Goal: Task Accomplishment & Management: Manage account settings

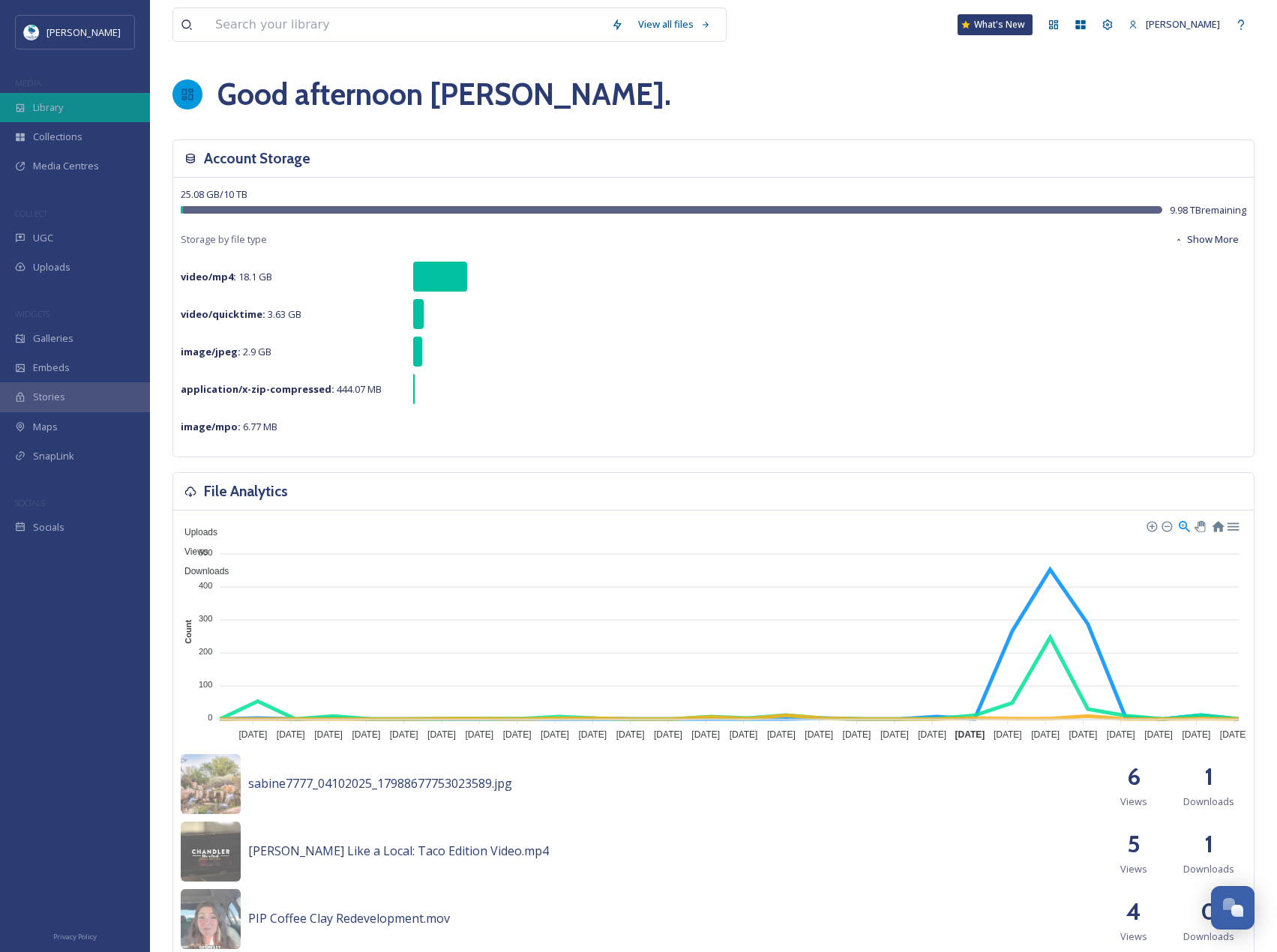
click at [54, 95] on div "Library" at bounding box center [75, 108] width 150 height 29
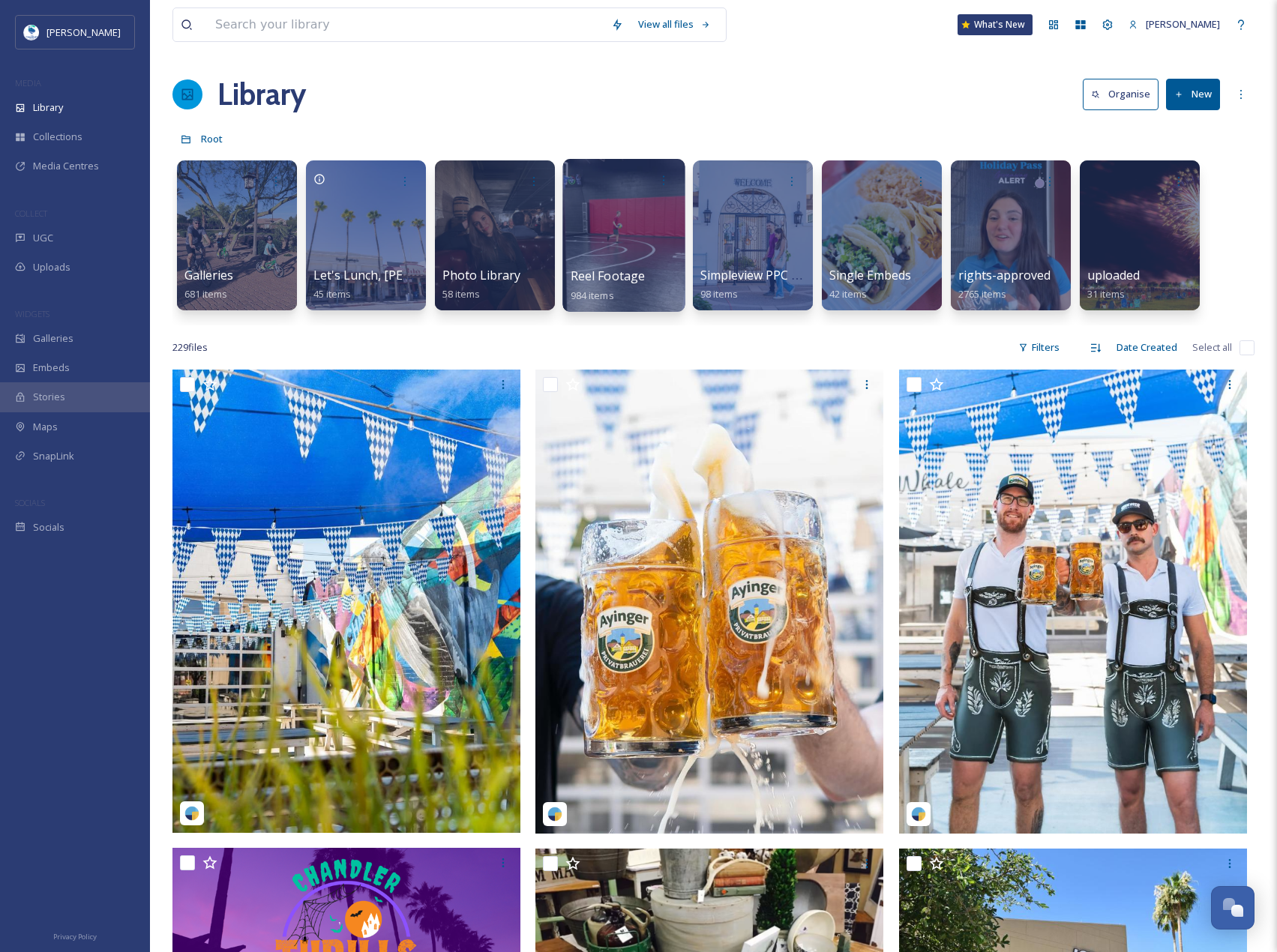
click at [644, 256] on div at bounding box center [623, 235] width 123 height 153
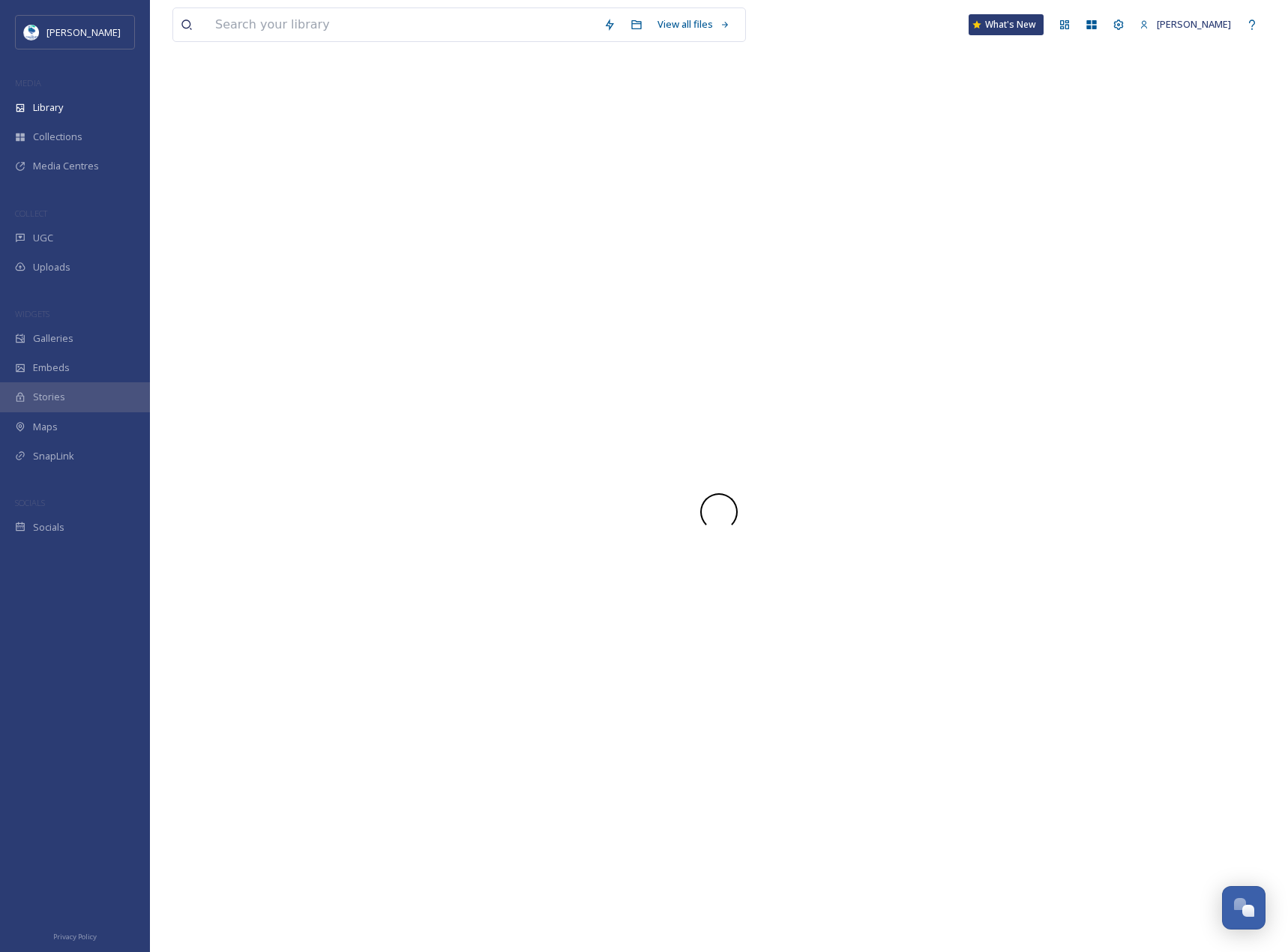
click at [644, 256] on div at bounding box center [719, 511] width 1093 height 880
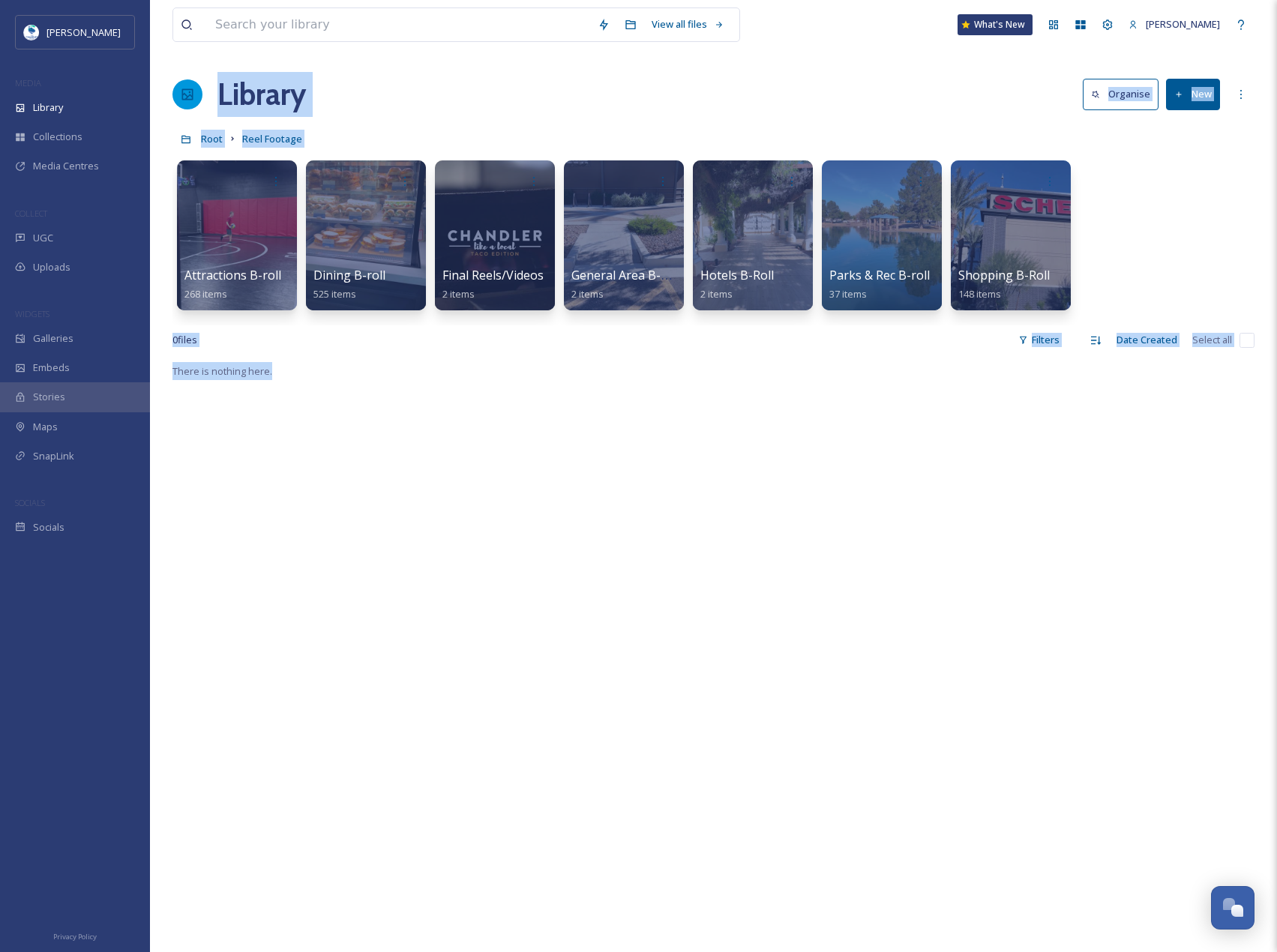
click at [683, 368] on div "There is nothing here." at bounding box center [714, 838] width 1082 height 952
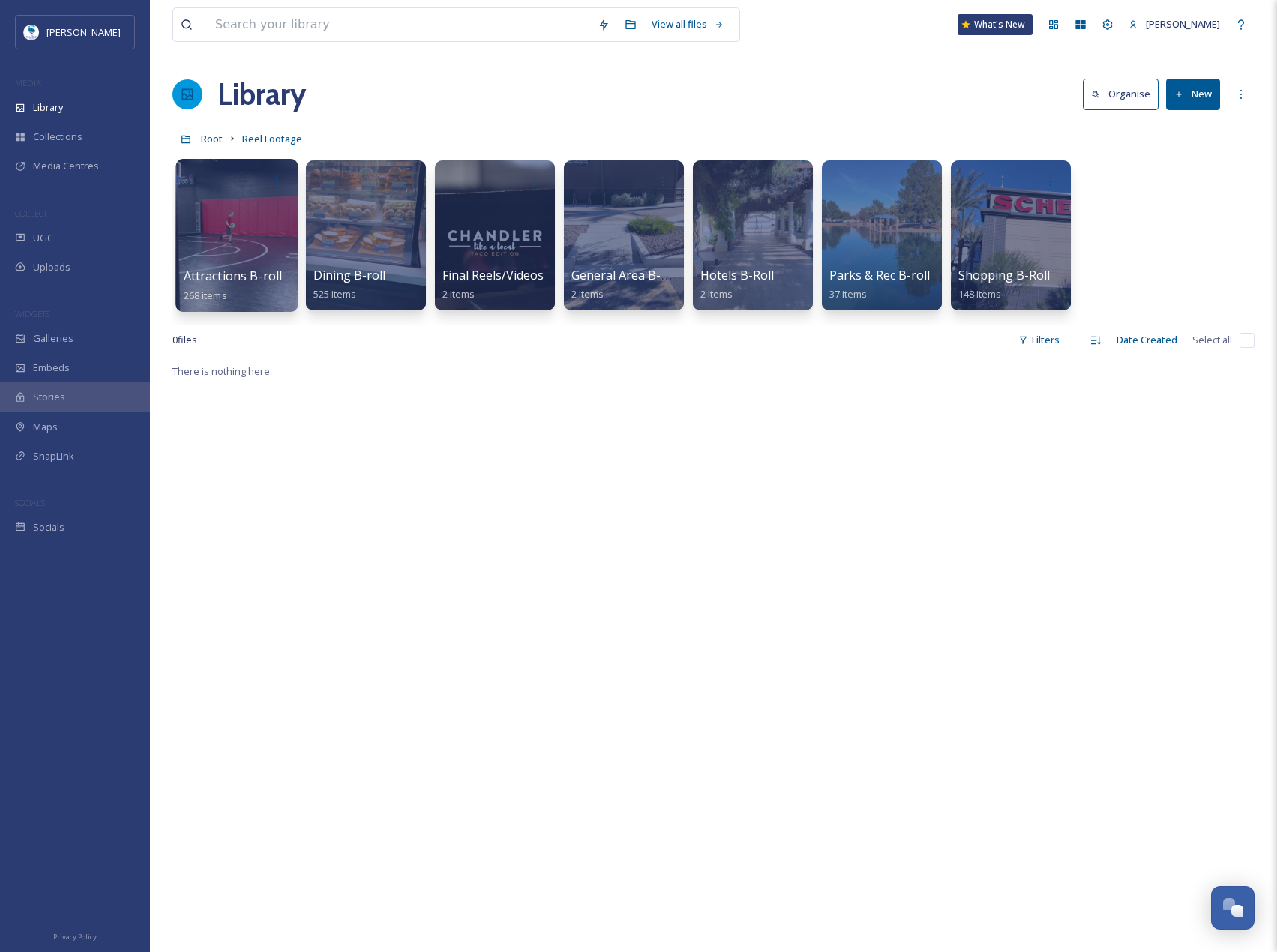
click at [247, 243] on div at bounding box center [236, 235] width 123 height 153
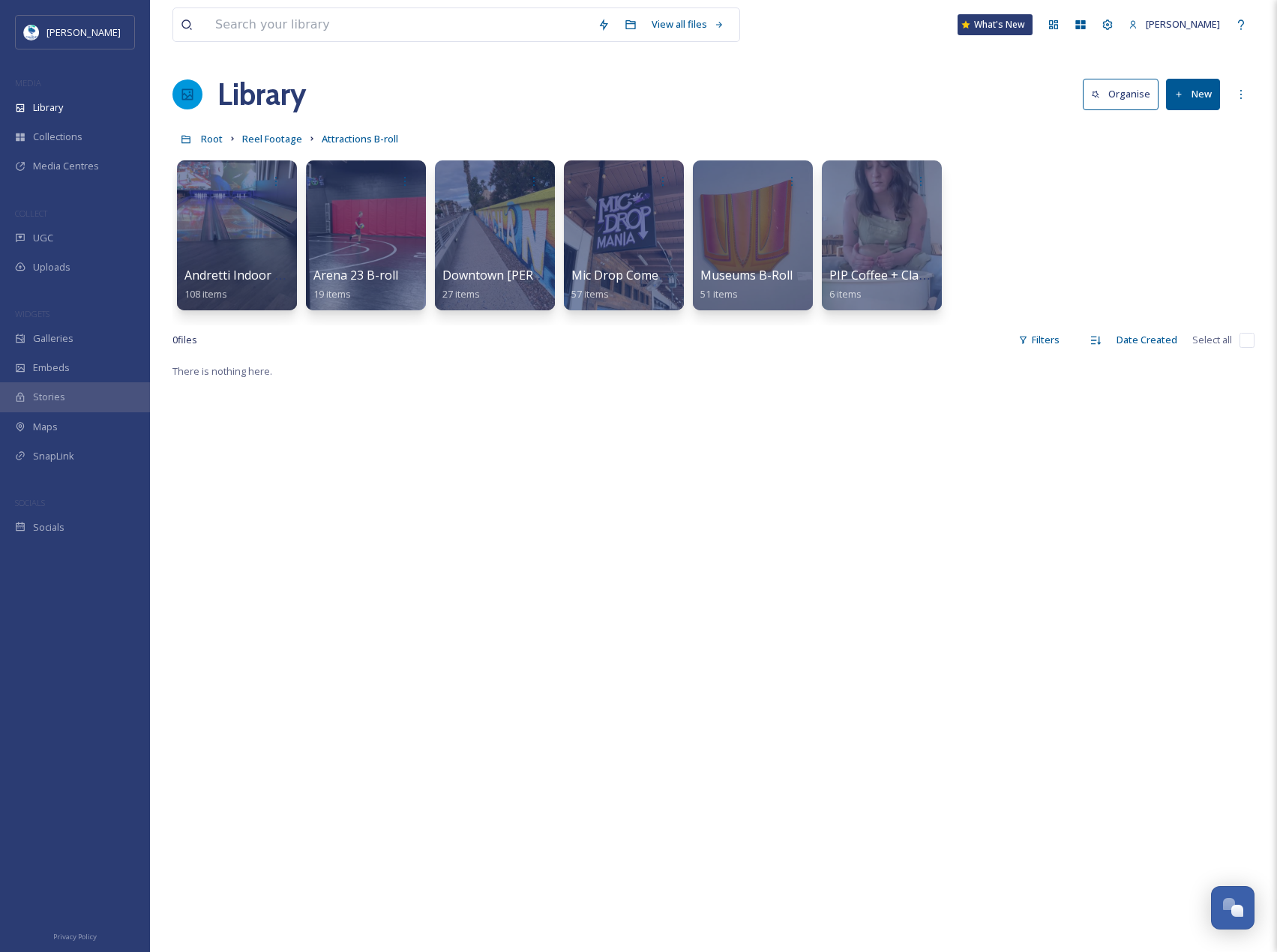
click at [1212, 104] on button "New" at bounding box center [1193, 93] width 54 height 30
click at [1200, 186] on div "Folder" at bounding box center [1177, 188] width 85 height 29
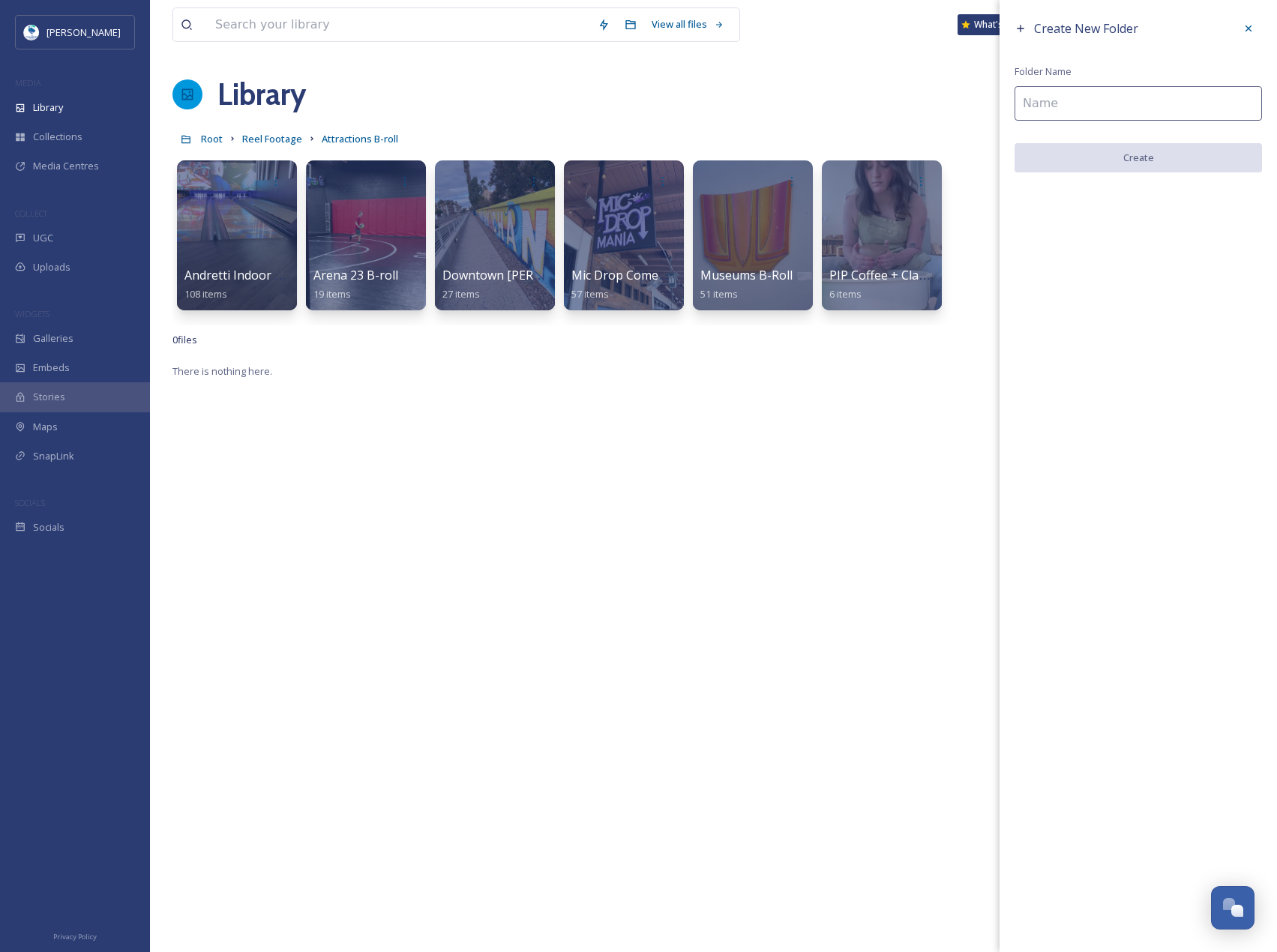
click at [1116, 100] on input at bounding box center [1139, 103] width 247 height 34
paste input "[PERSON_NAME] Market"
drag, startPoint x: 1153, startPoint y: 99, endPoint x: 964, endPoint y: 102, distance: 189.0
click at [964, 102] on div "View all files What's New [PERSON_NAME] Library Organise New Root Reel Footage …" at bounding box center [714, 657] width 1128 height 1314
type input "Farmers Markets"
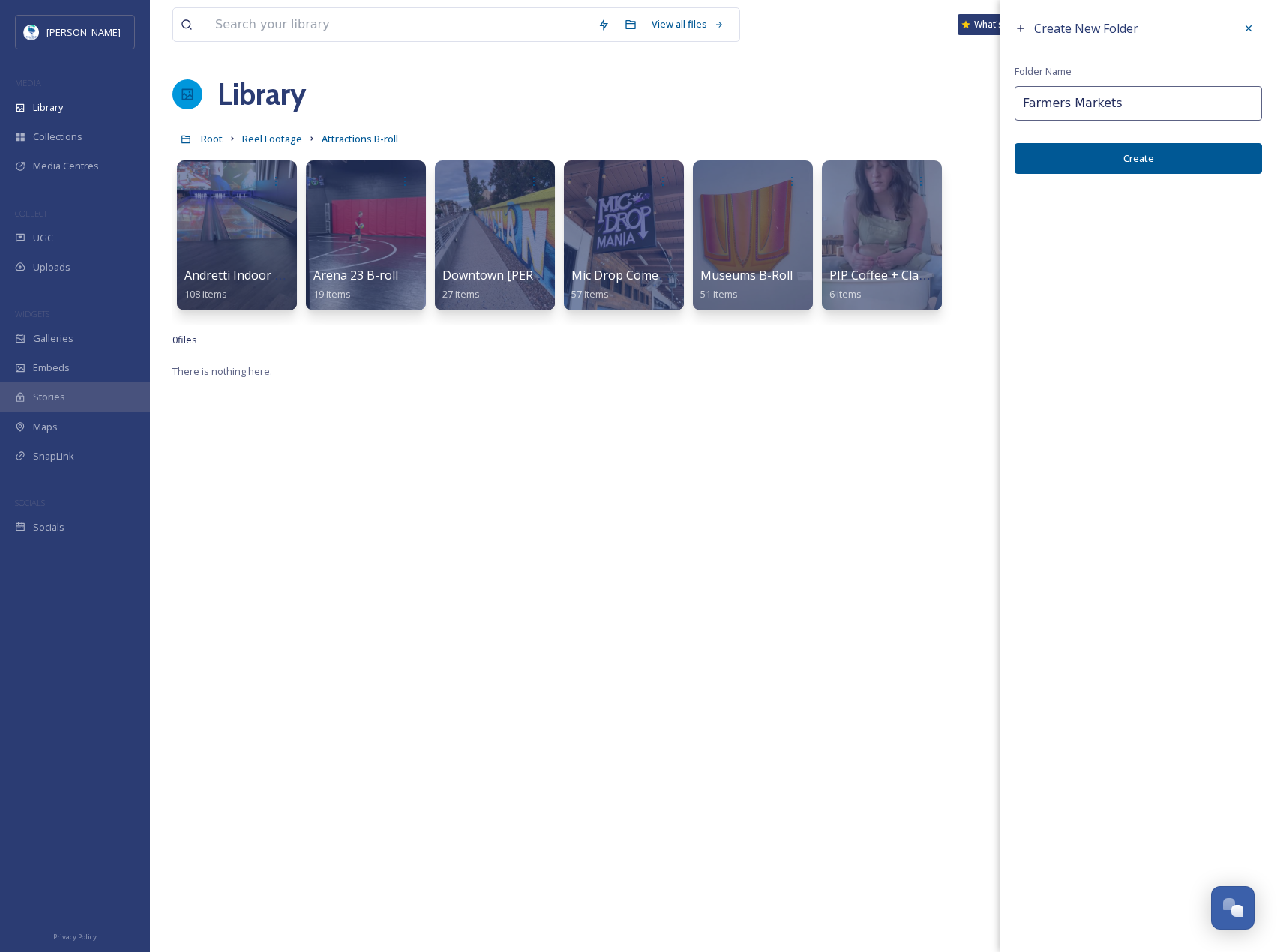
click at [1070, 148] on button "Create" at bounding box center [1139, 158] width 247 height 30
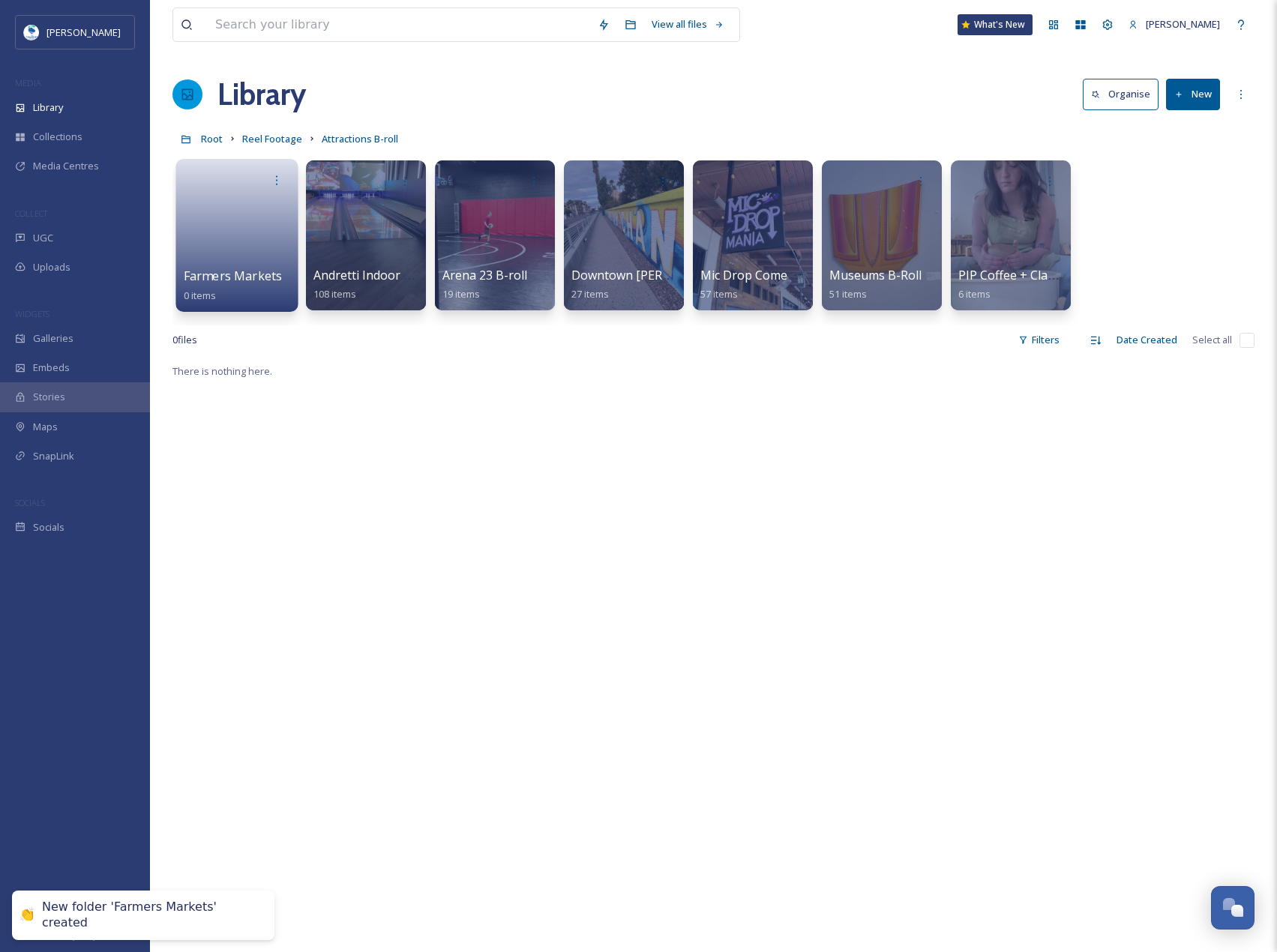
click at [223, 234] on link at bounding box center [237, 230] width 107 height 73
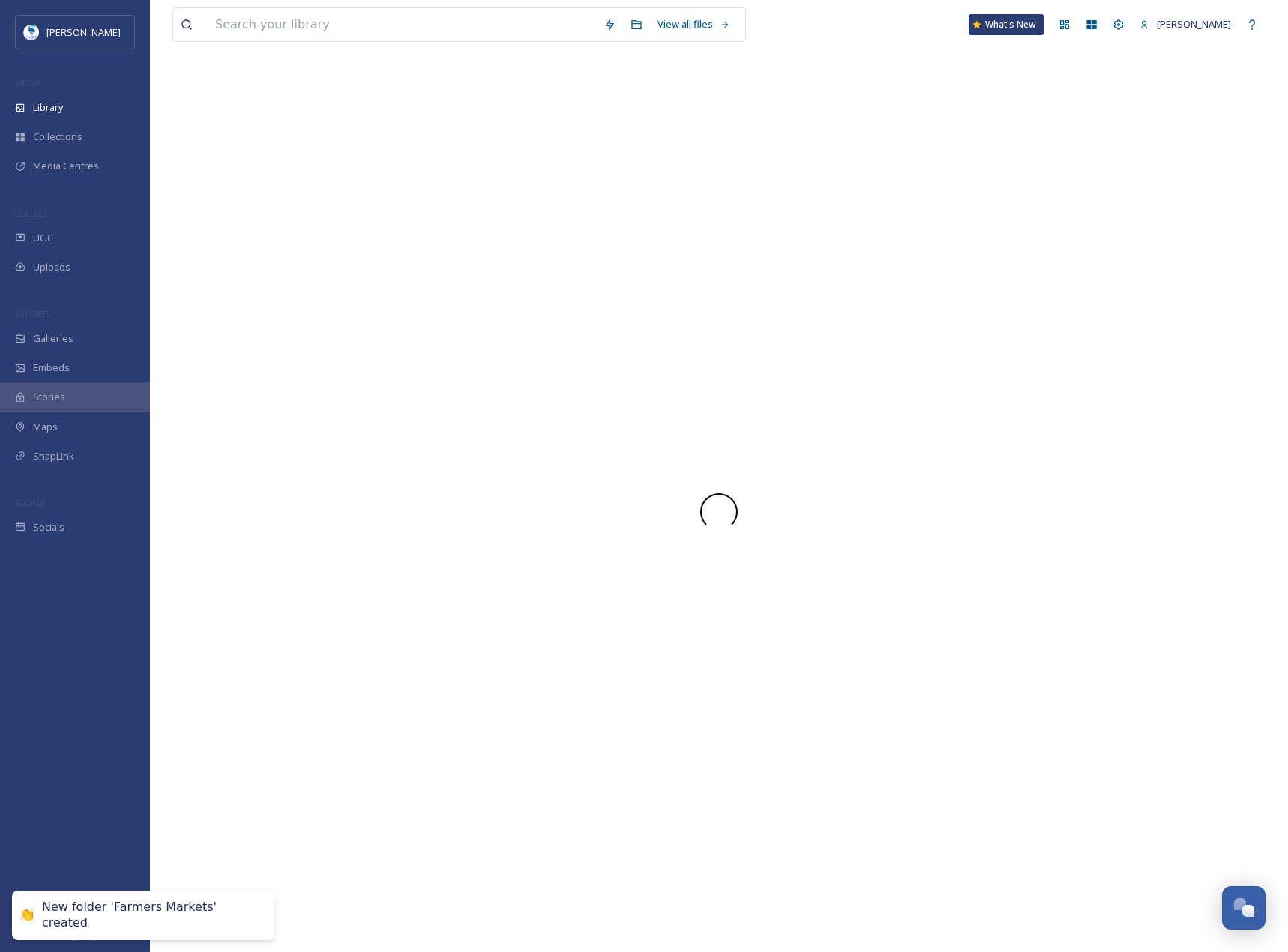
click at [223, 234] on div at bounding box center [719, 511] width 1093 height 880
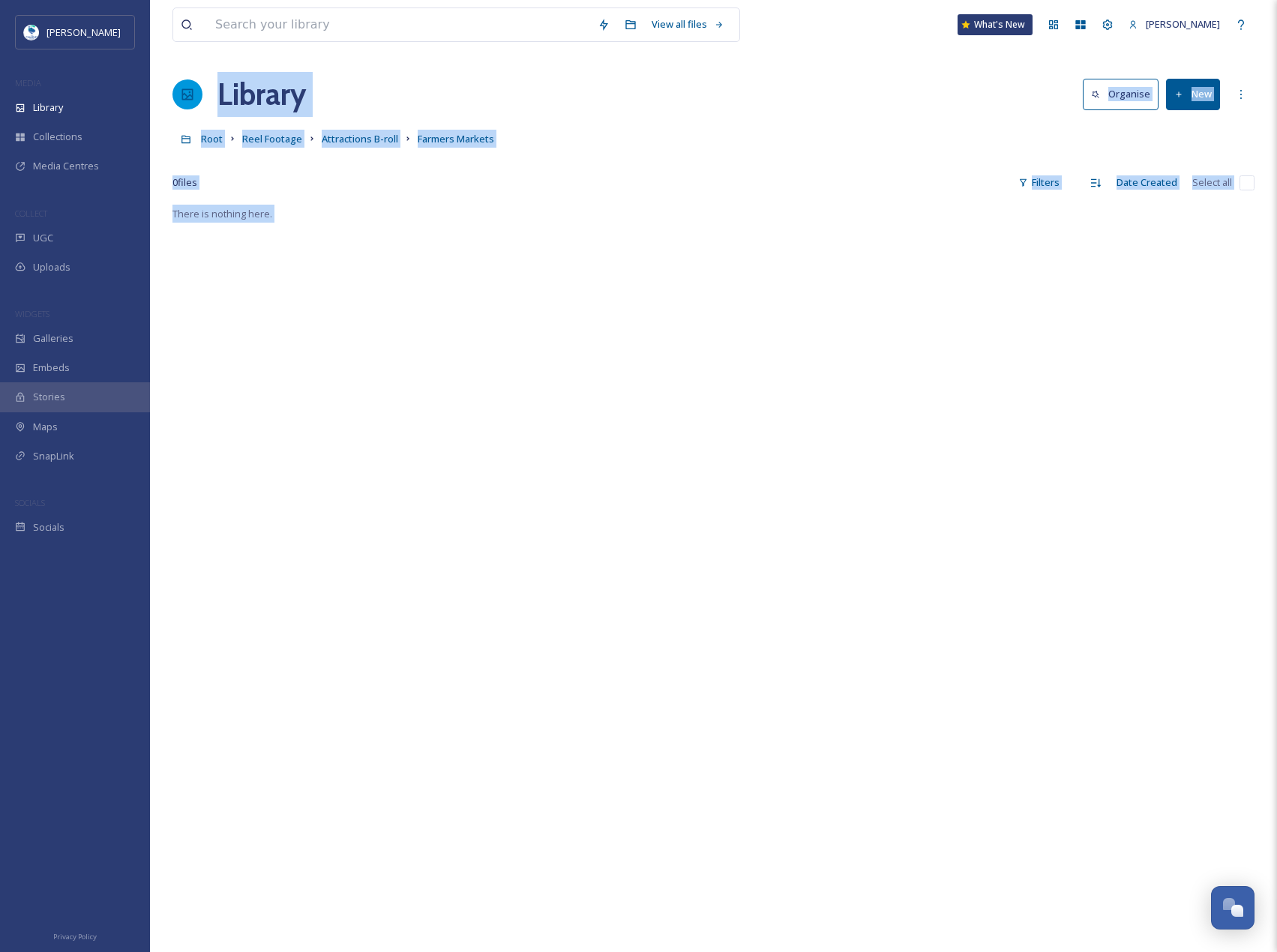
click at [1206, 91] on button "New" at bounding box center [1193, 93] width 54 height 30
click at [1193, 182] on div "Folder" at bounding box center [1177, 188] width 85 height 29
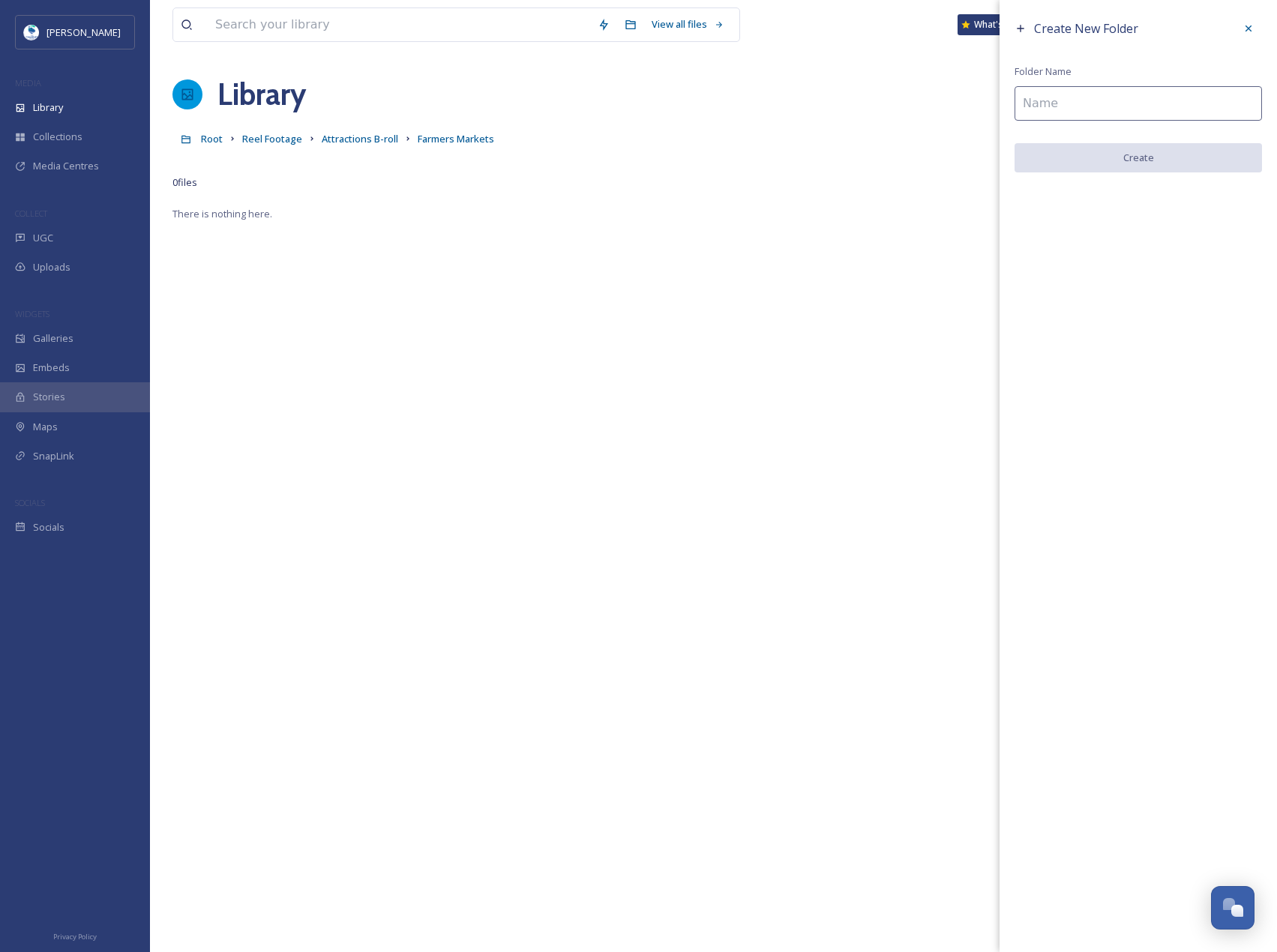
click at [1129, 97] on input at bounding box center [1139, 103] width 247 height 34
paste input "[PERSON_NAME] Market"
type input "[PERSON_NAME] Market B-Roll"
click at [1179, 153] on button "Create" at bounding box center [1139, 158] width 247 height 30
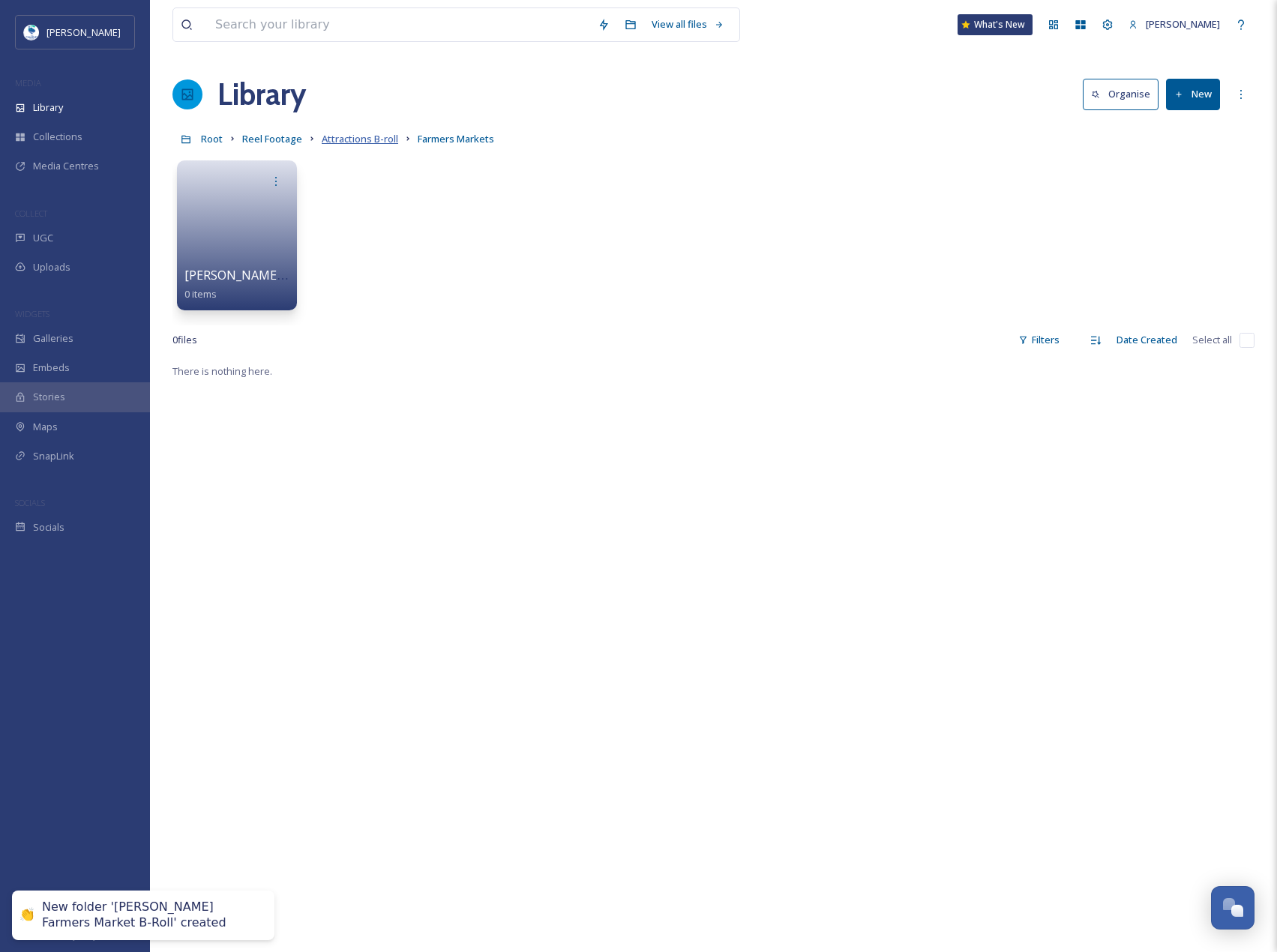
click at [333, 142] on span "Attractions B-roll" at bounding box center [360, 138] width 77 height 14
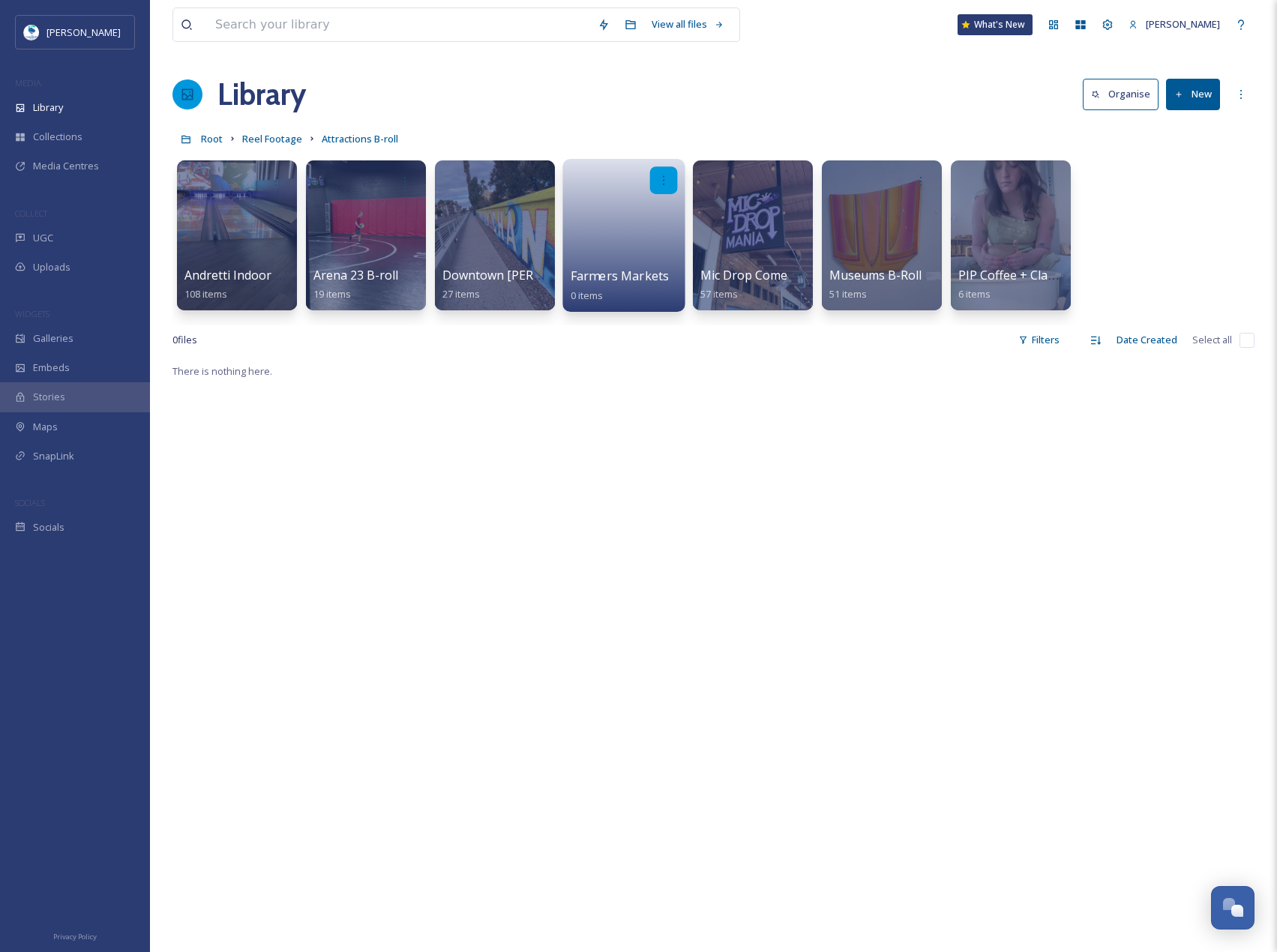
click at [664, 171] on div at bounding box center [664, 181] width 28 height 28
click at [650, 221] on div "Edit / Share" at bounding box center [635, 214] width 83 height 30
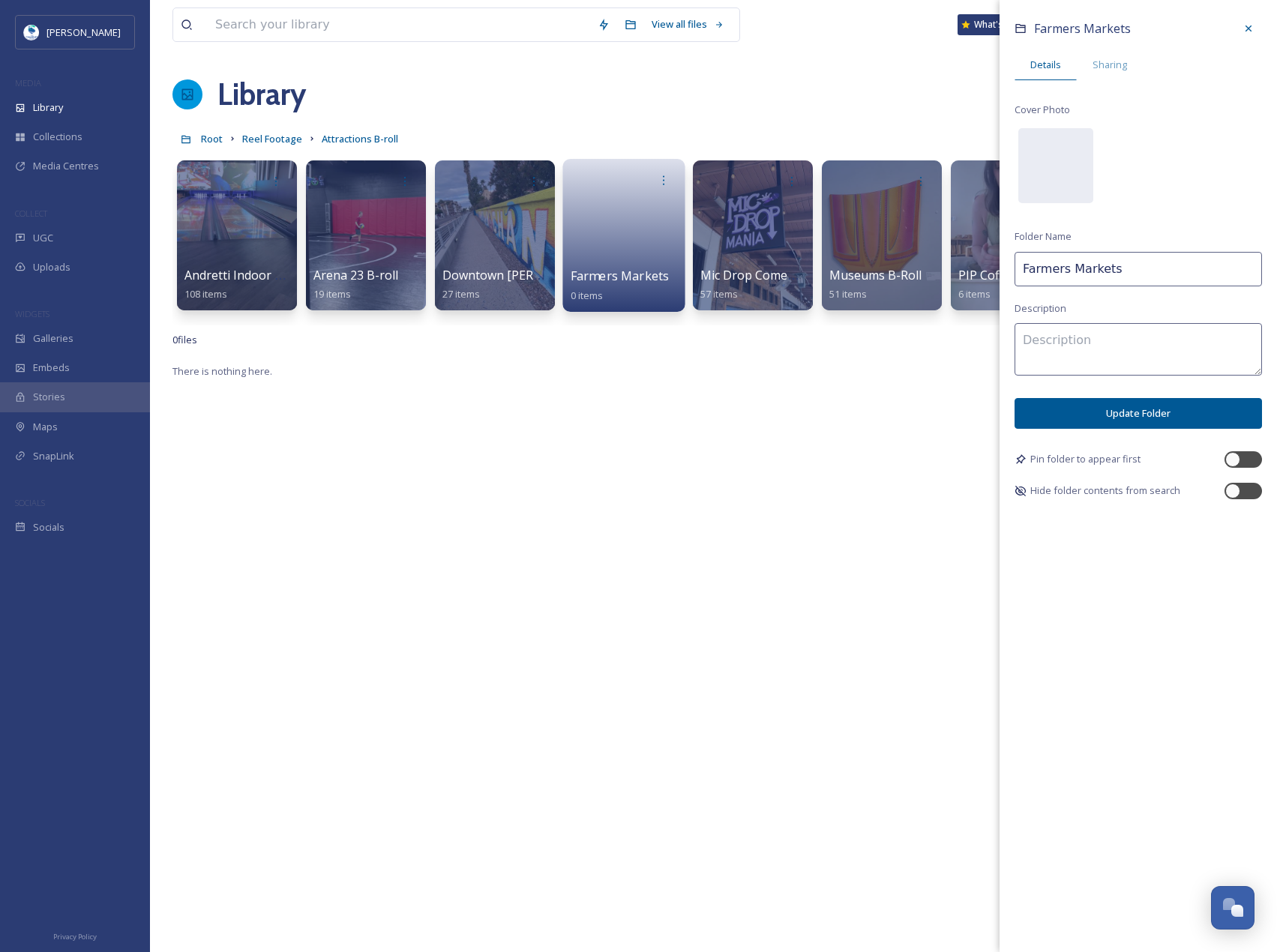
click at [1131, 261] on input "Farmers Markets" at bounding box center [1139, 268] width 247 height 34
type input "Farmers Markets B-Roll"
click at [1113, 417] on button "Update Folder" at bounding box center [1139, 413] width 247 height 30
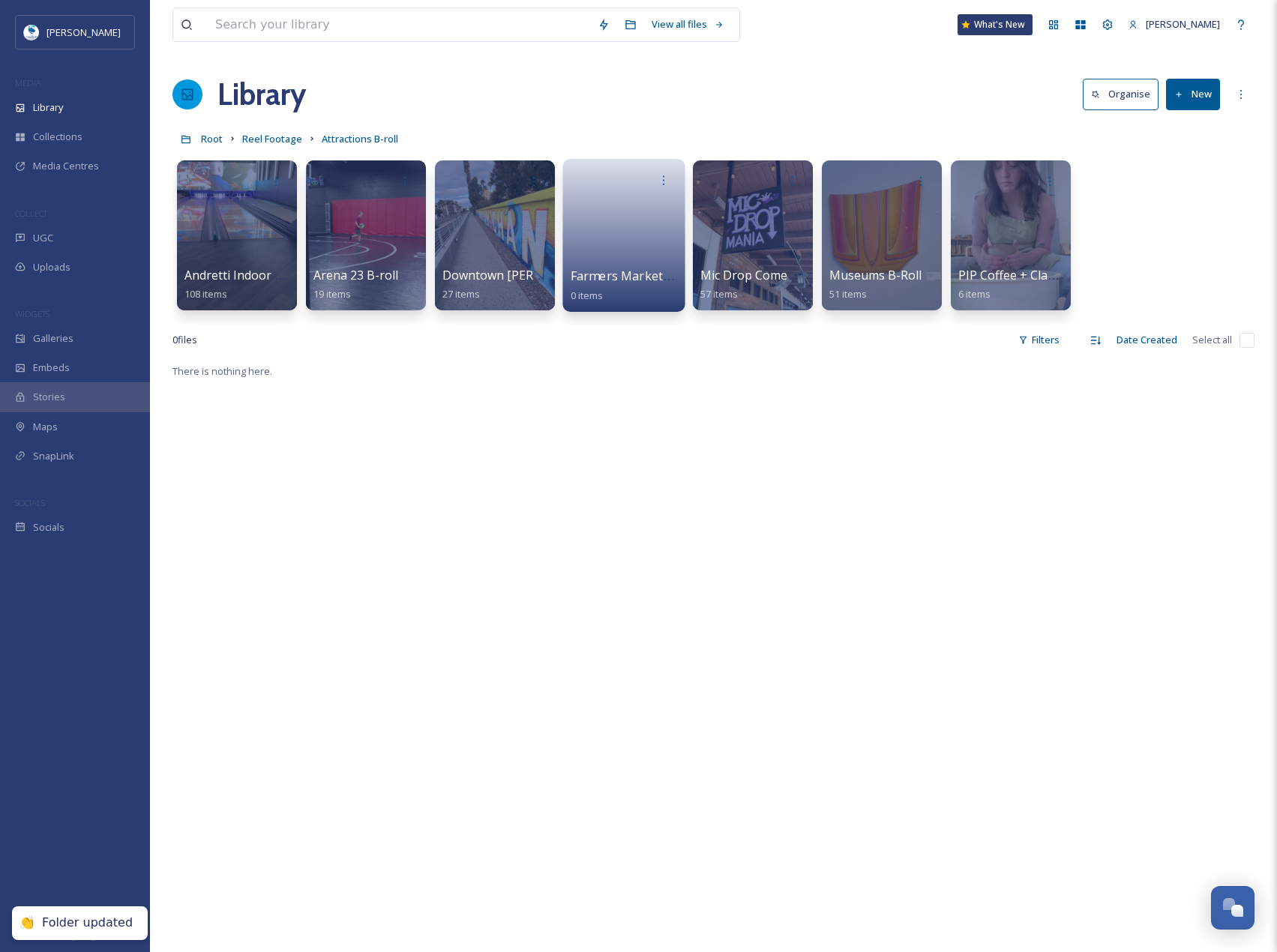
click at [657, 232] on link at bounding box center [624, 230] width 107 height 73
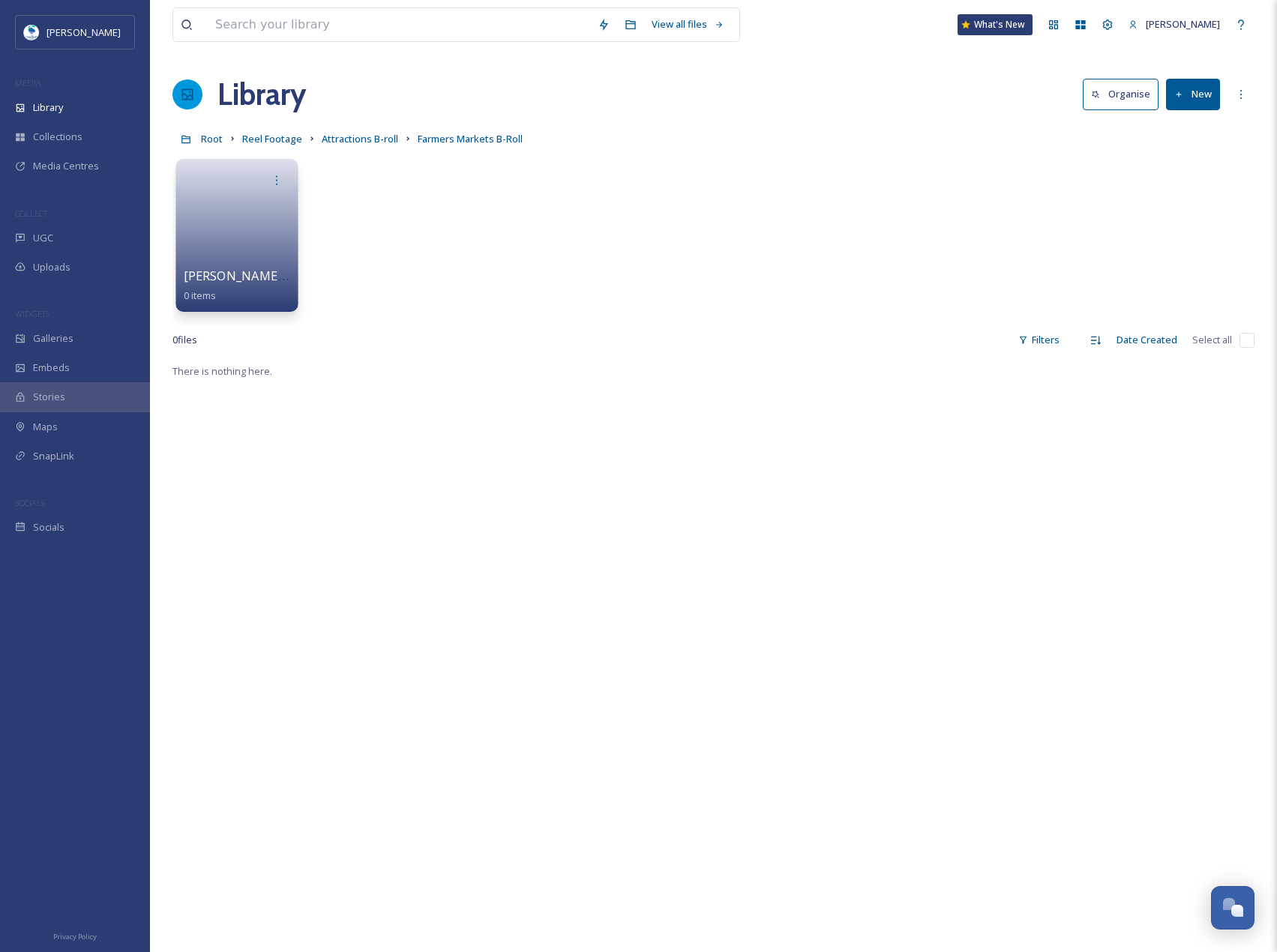
click at [244, 228] on link at bounding box center [237, 230] width 107 height 73
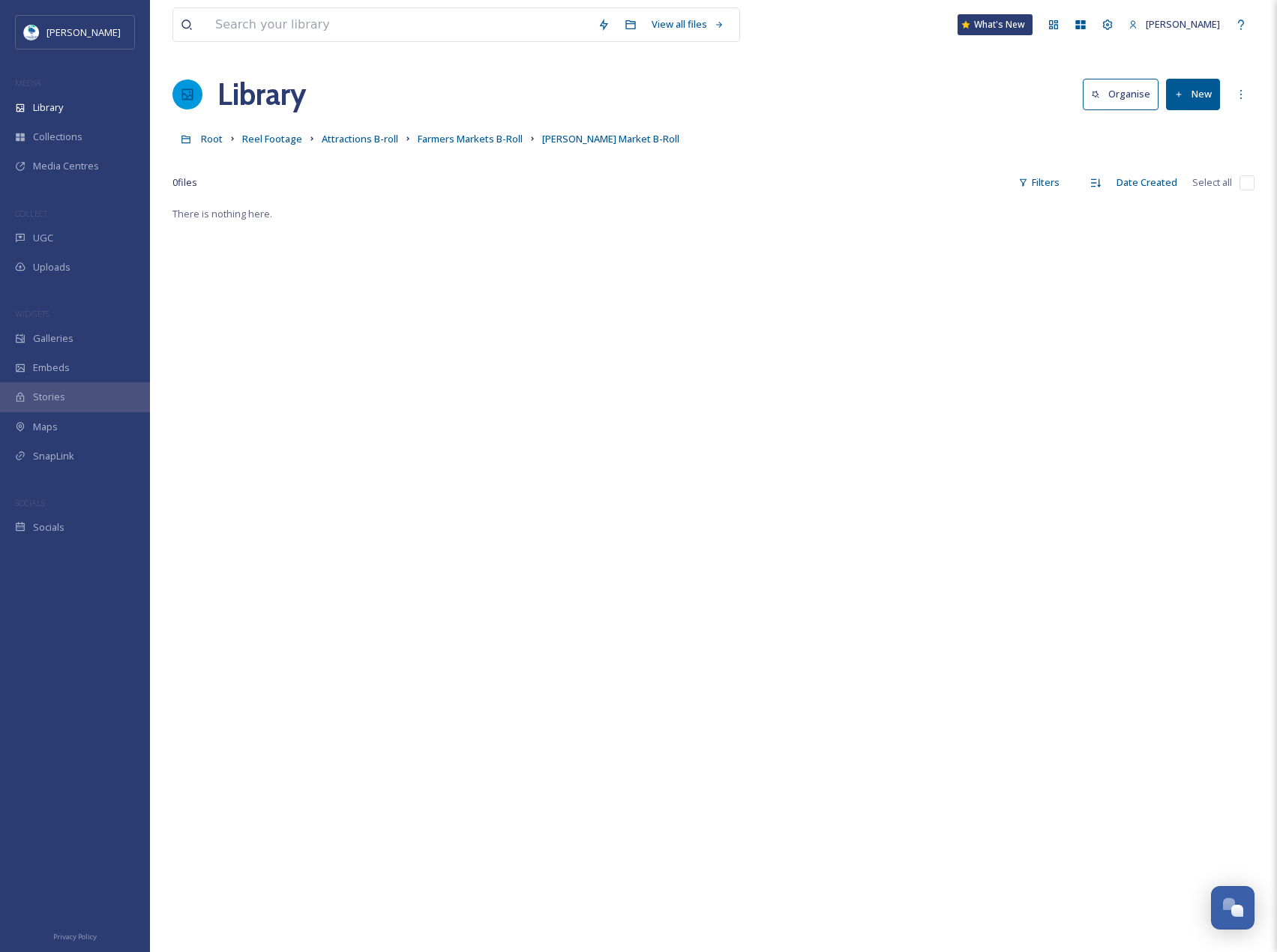
click at [1190, 102] on button "New" at bounding box center [1193, 93] width 54 height 30
click at [1189, 123] on span "File Upload" at bounding box center [1187, 129] width 50 height 14
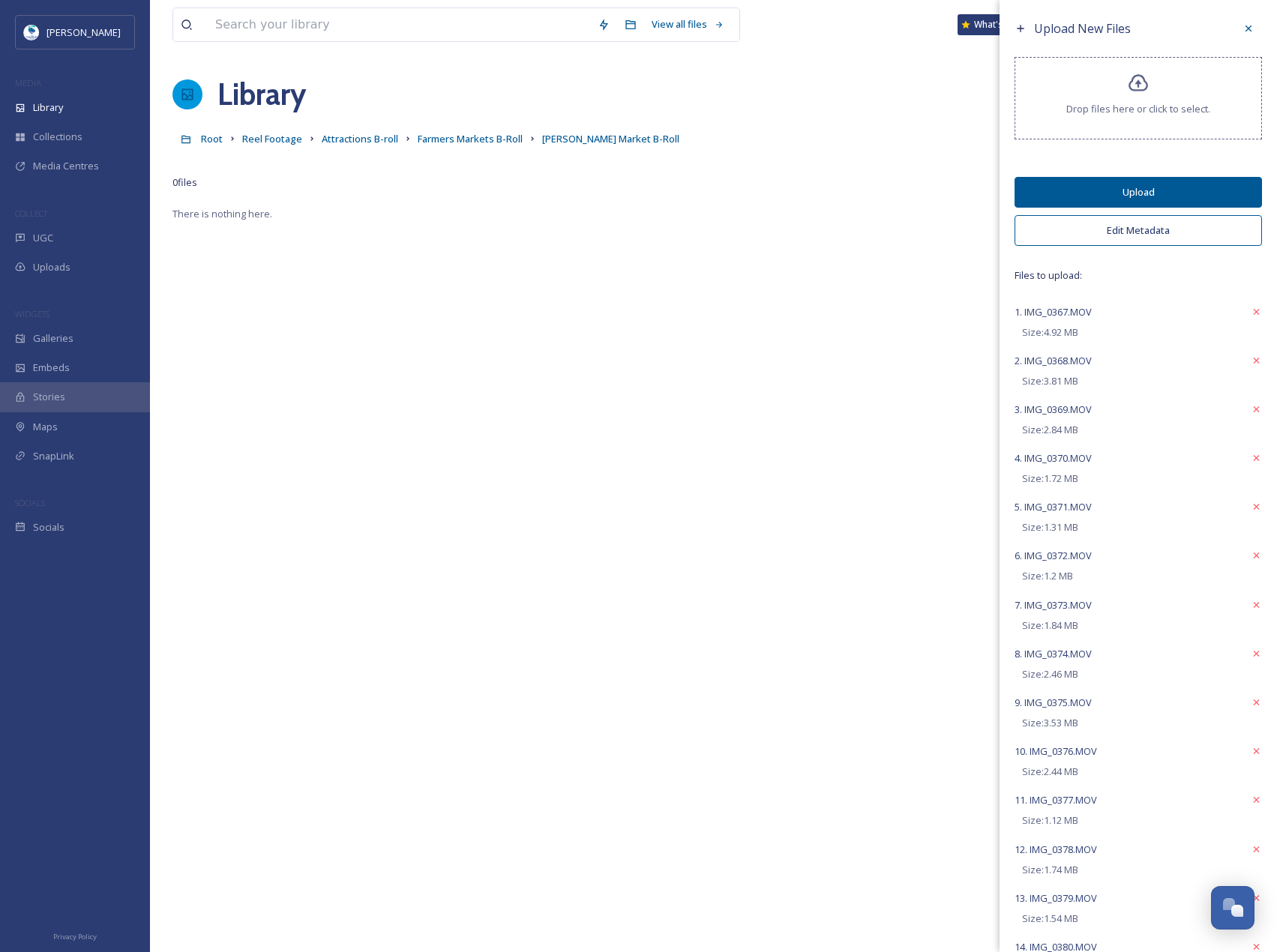
click at [1145, 182] on button "Upload" at bounding box center [1139, 192] width 247 height 30
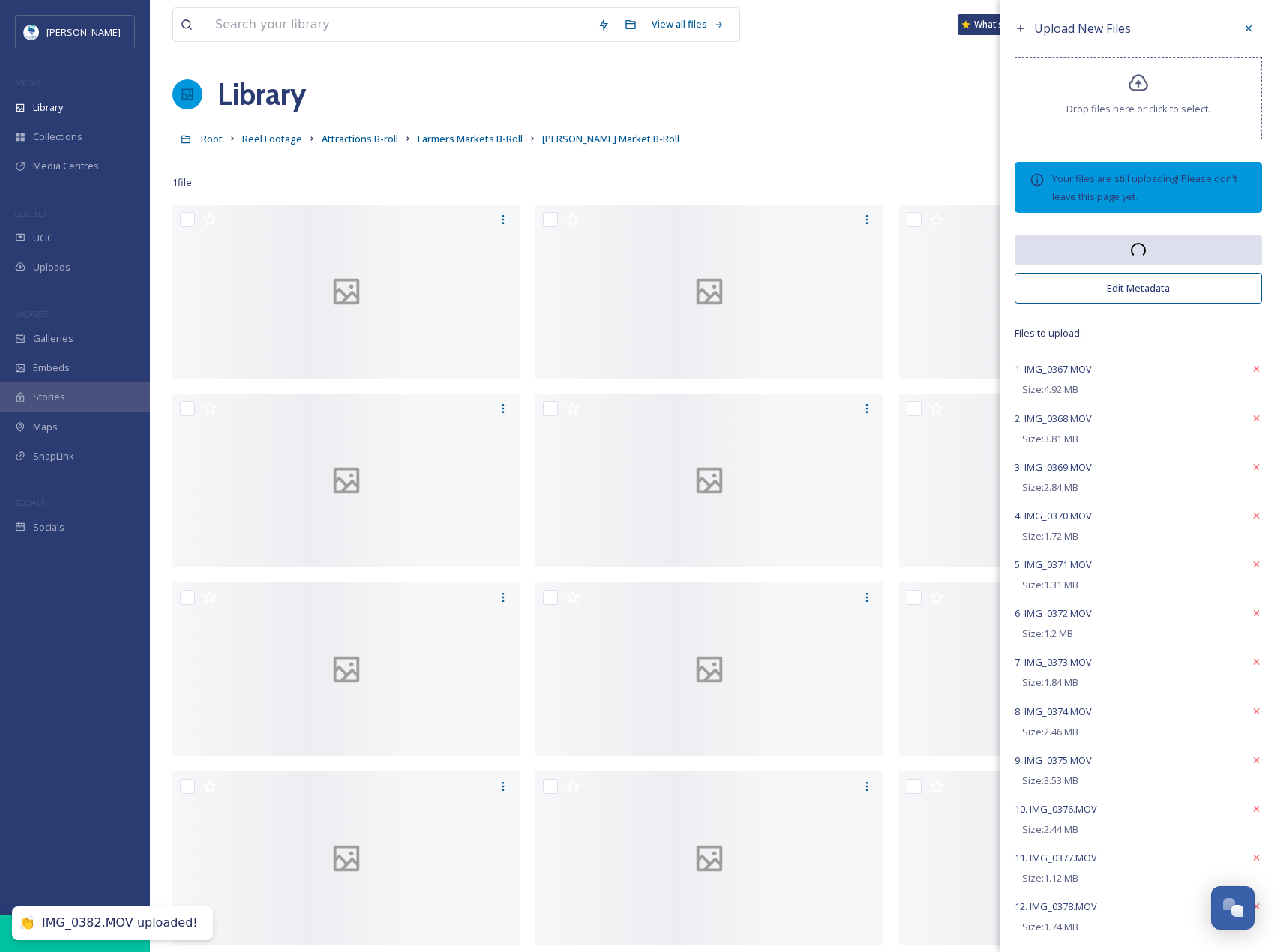
click at [1243, 22] on icon at bounding box center [1248, 28] width 12 height 12
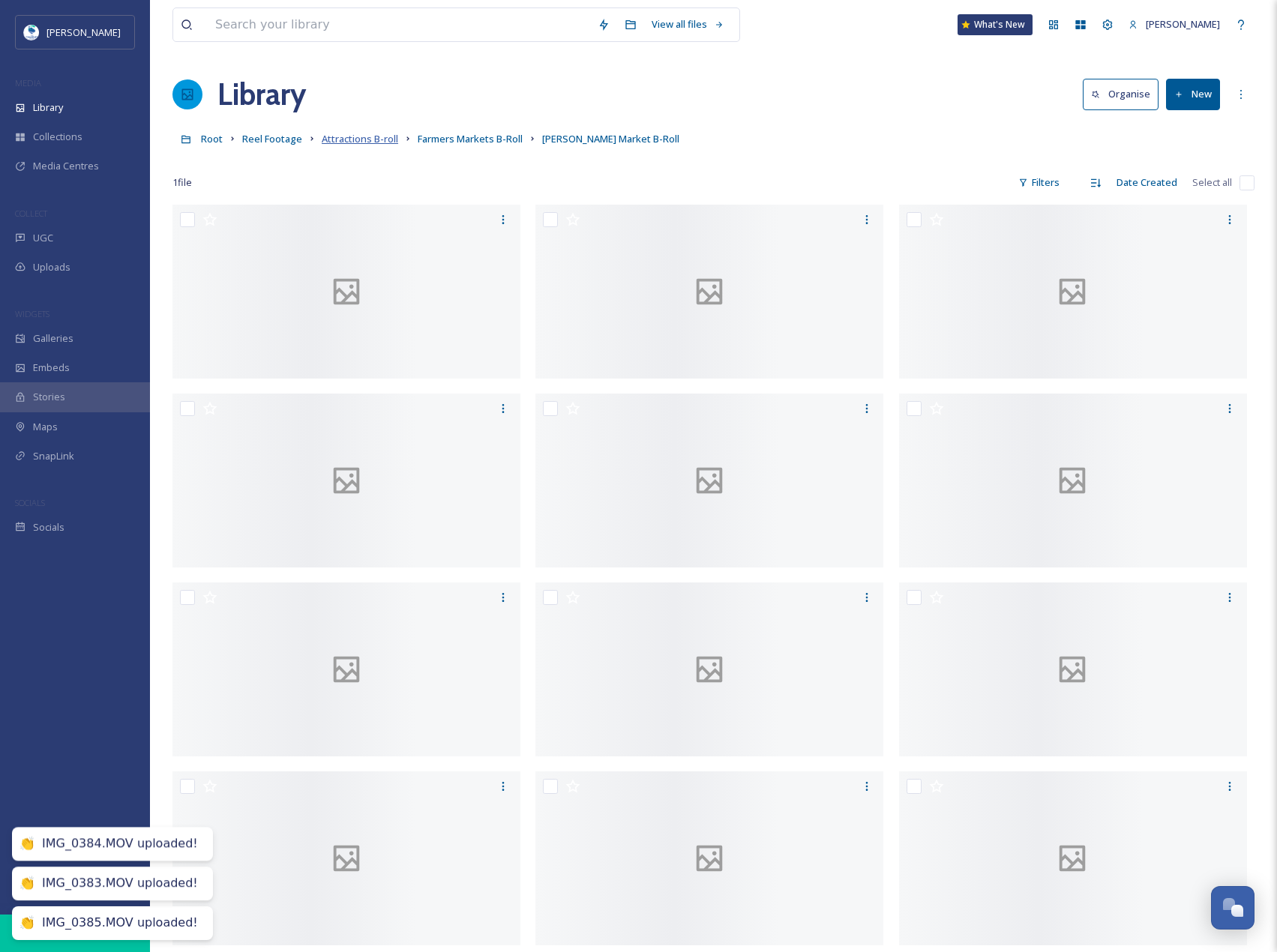
click at [377, 138] on span "Attractions B-roll" at bounding box center [360, 138] width 77 height 14
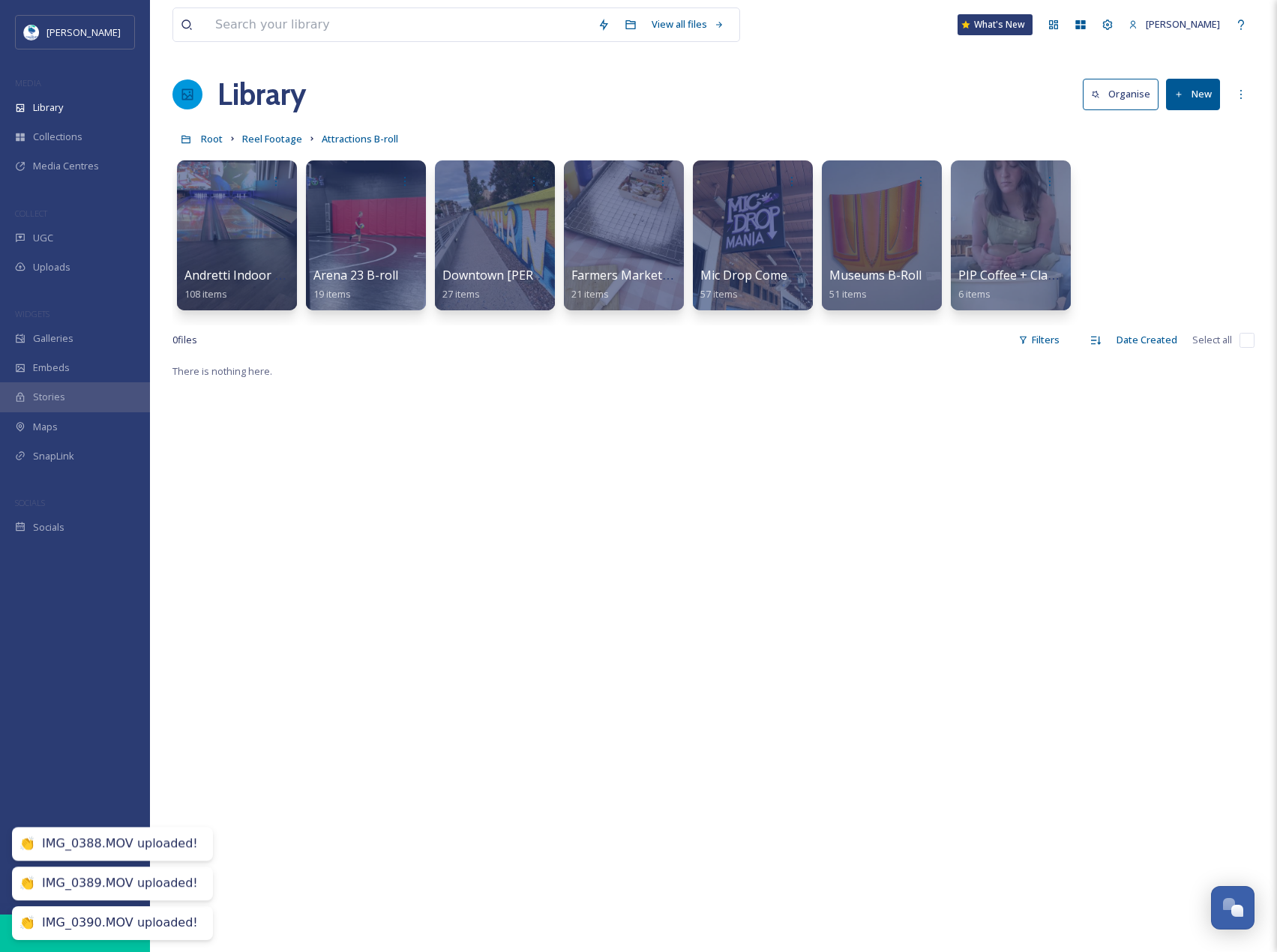
click at [1173, 96] on button "New" at bounding box center [1193, 93] width 54 height 30
click at [1180, 189] on span "Folder" at bounding box center [1176, 187] width 29 height 14
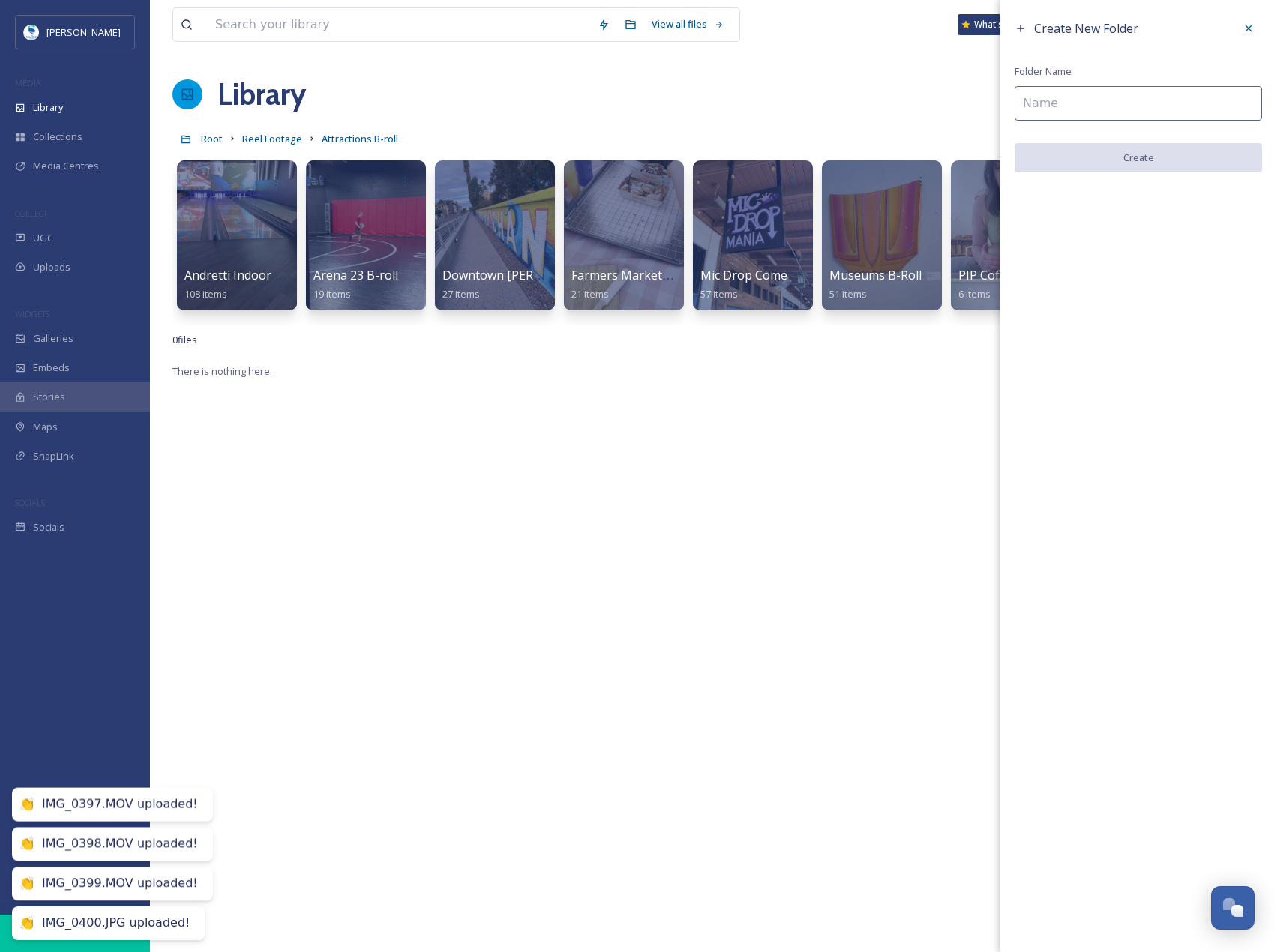
click at [1096, 103] on input at bounding box center [1139, 103] width 247 height 34
paste input "Mid Autumn Festival"
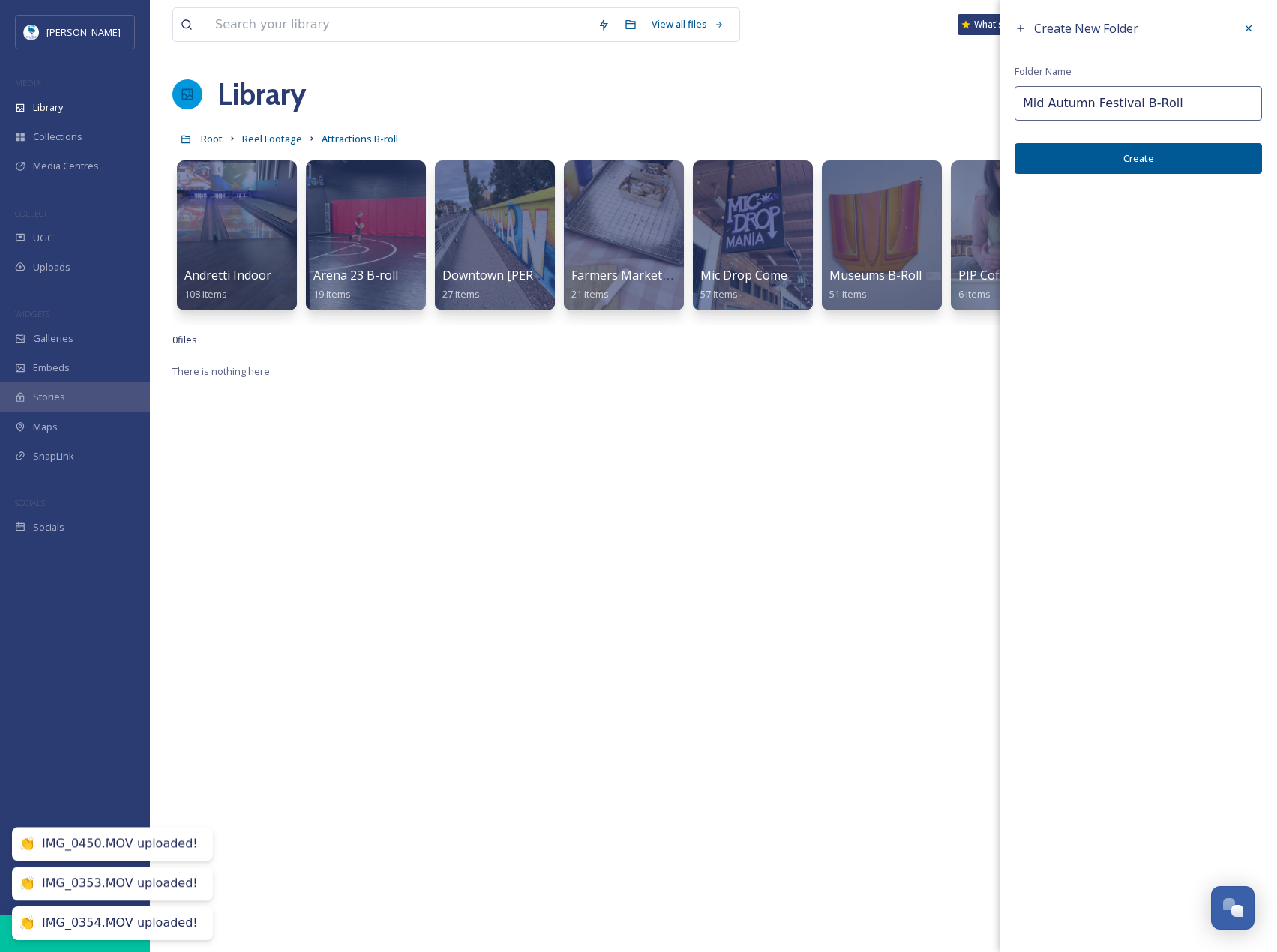
type input "Mid Autumn Festival B-Roll"
click at [1125, 152] on button "Create" at bounding box center [1139, 158] width 247 height 30
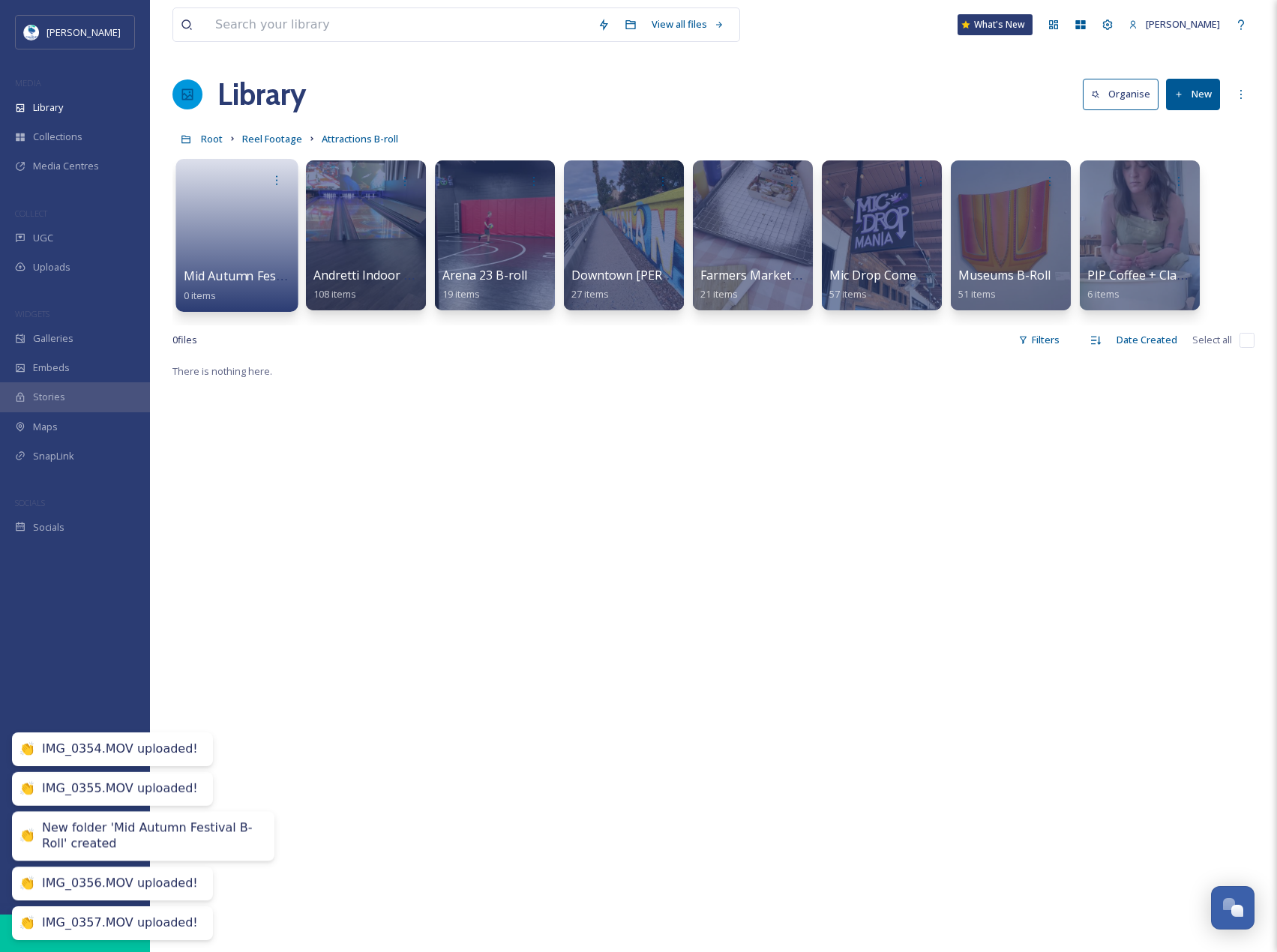
click at [204, 229] on link at bounding box center [237, 230] width 107 height 73
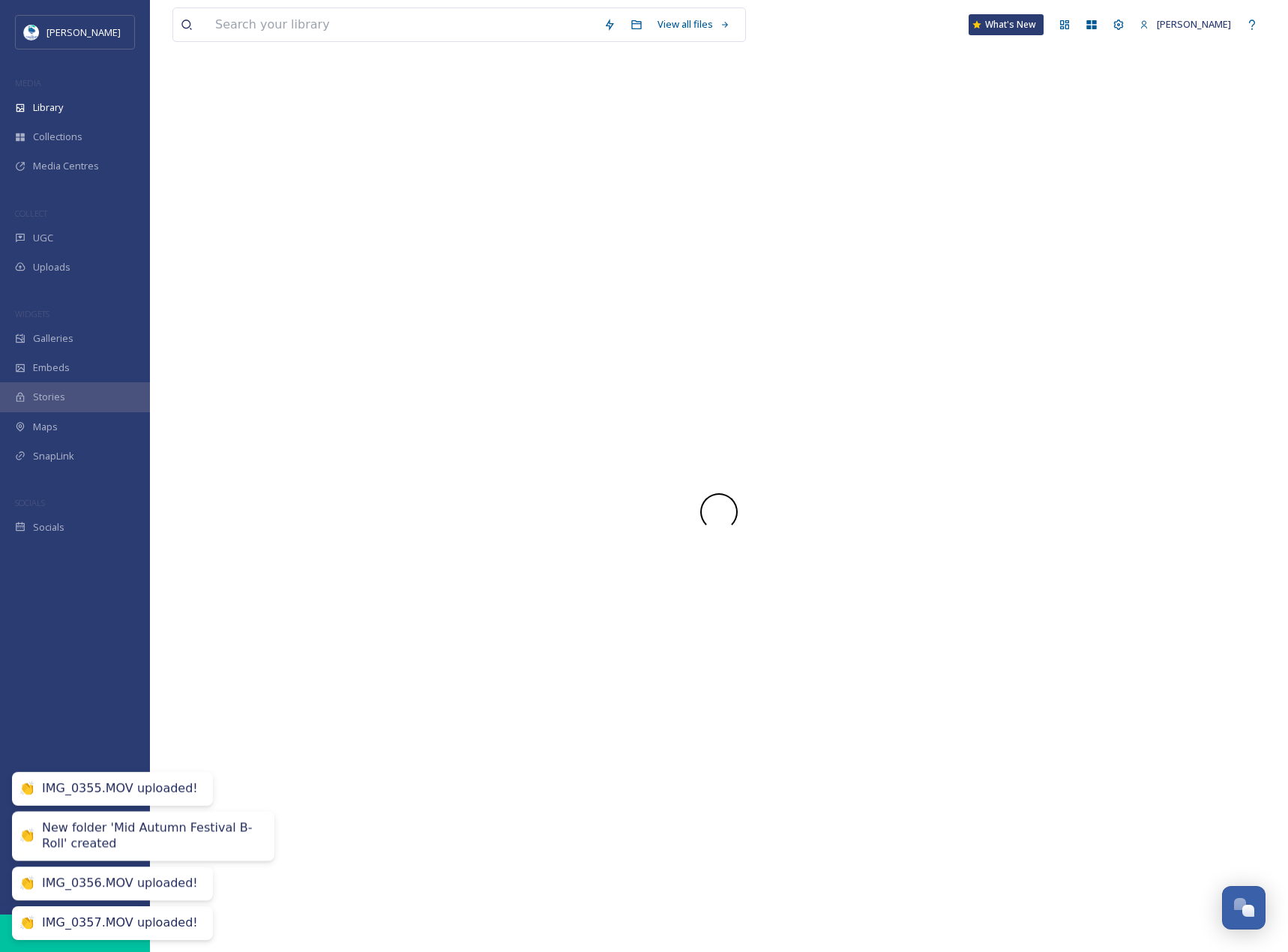
click at [204, 229] on div at bounding box center [719, 511] width 1093 height 880
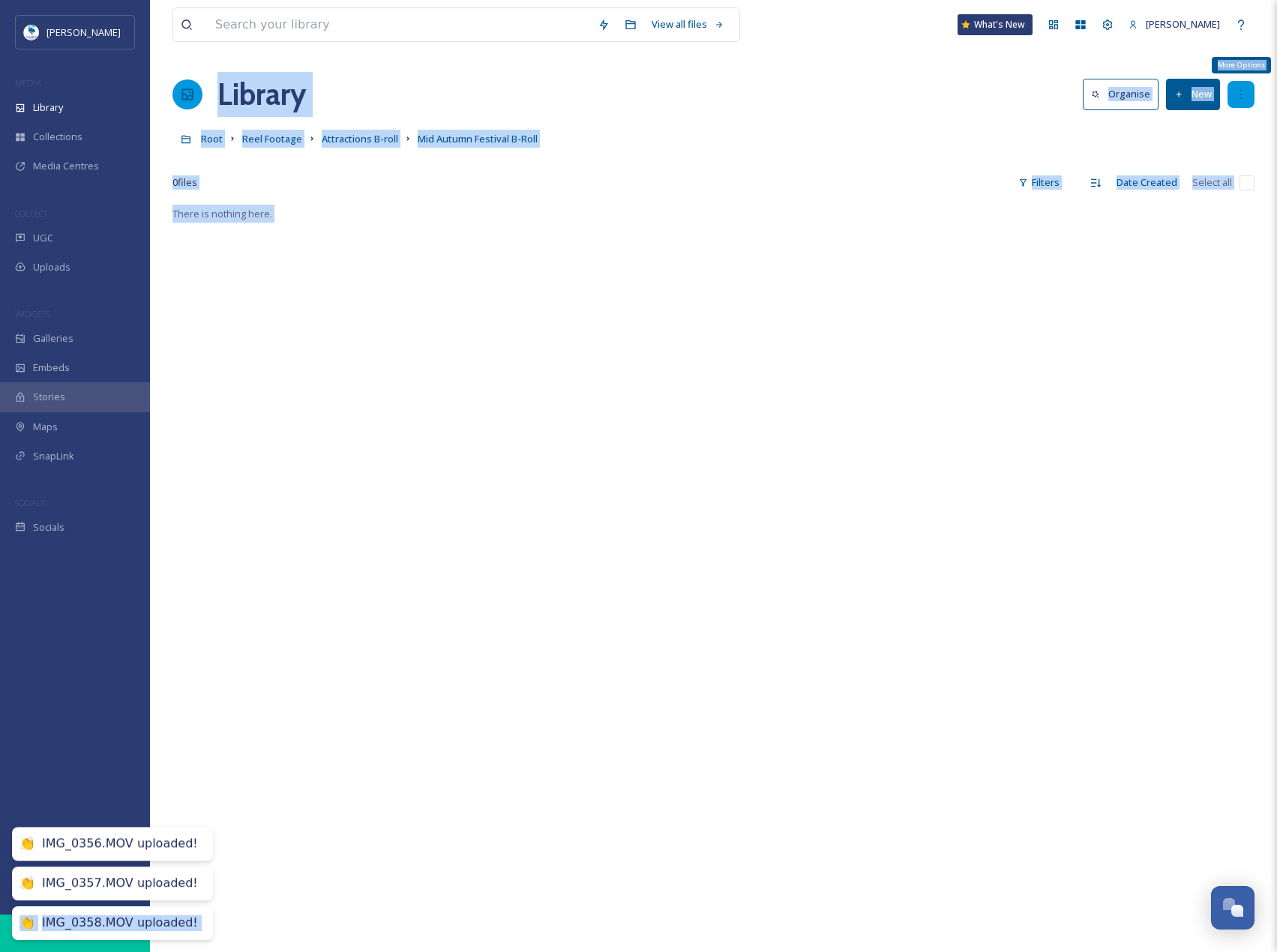
click at [1233, 99] on div "More Options" at bounding box center [1241, 94] width 27 height 27
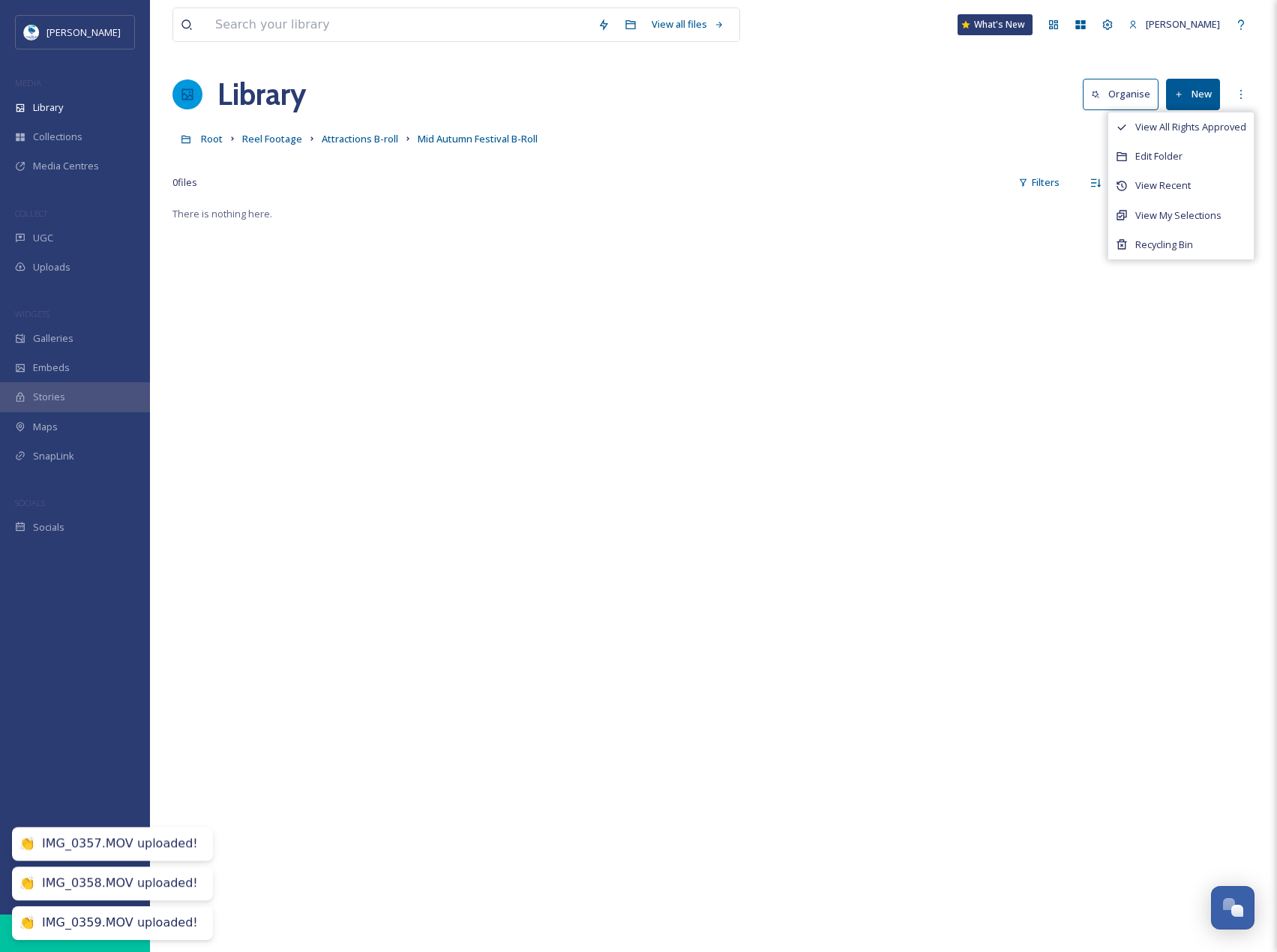
click at [1210, 93] on button "New" at bounding box center [1193, 93] width 54 height 30
click at [1202, 123] on span "File Upload" at bounding box center [1187, 129] width 50 height 14
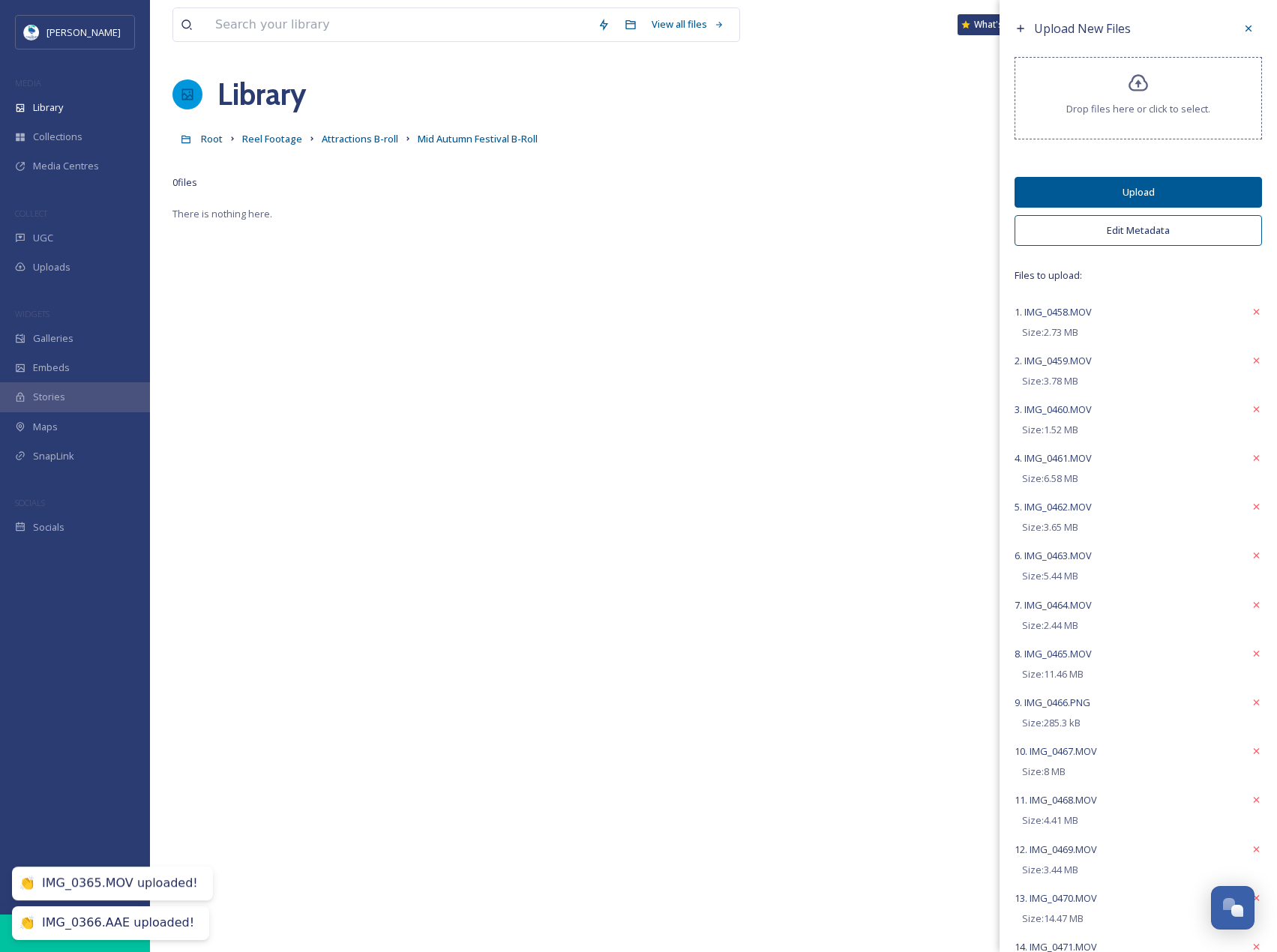
click at [1160, 177] on button "Upload" at bounding box center [1139, 192] width 247 height 30
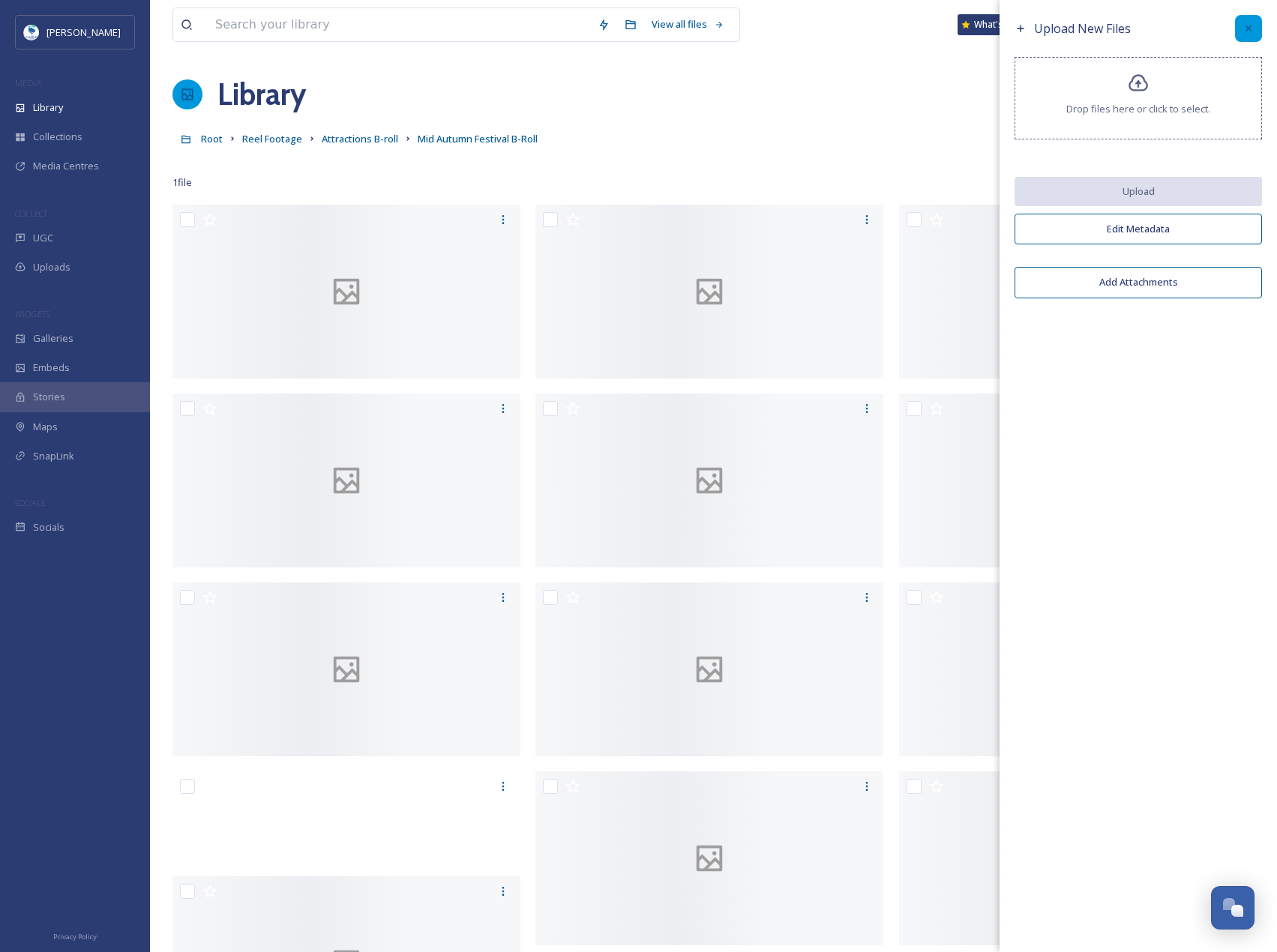
click at [1251, 31] on icon at bounding box center [1248, 28] width 12 height 12
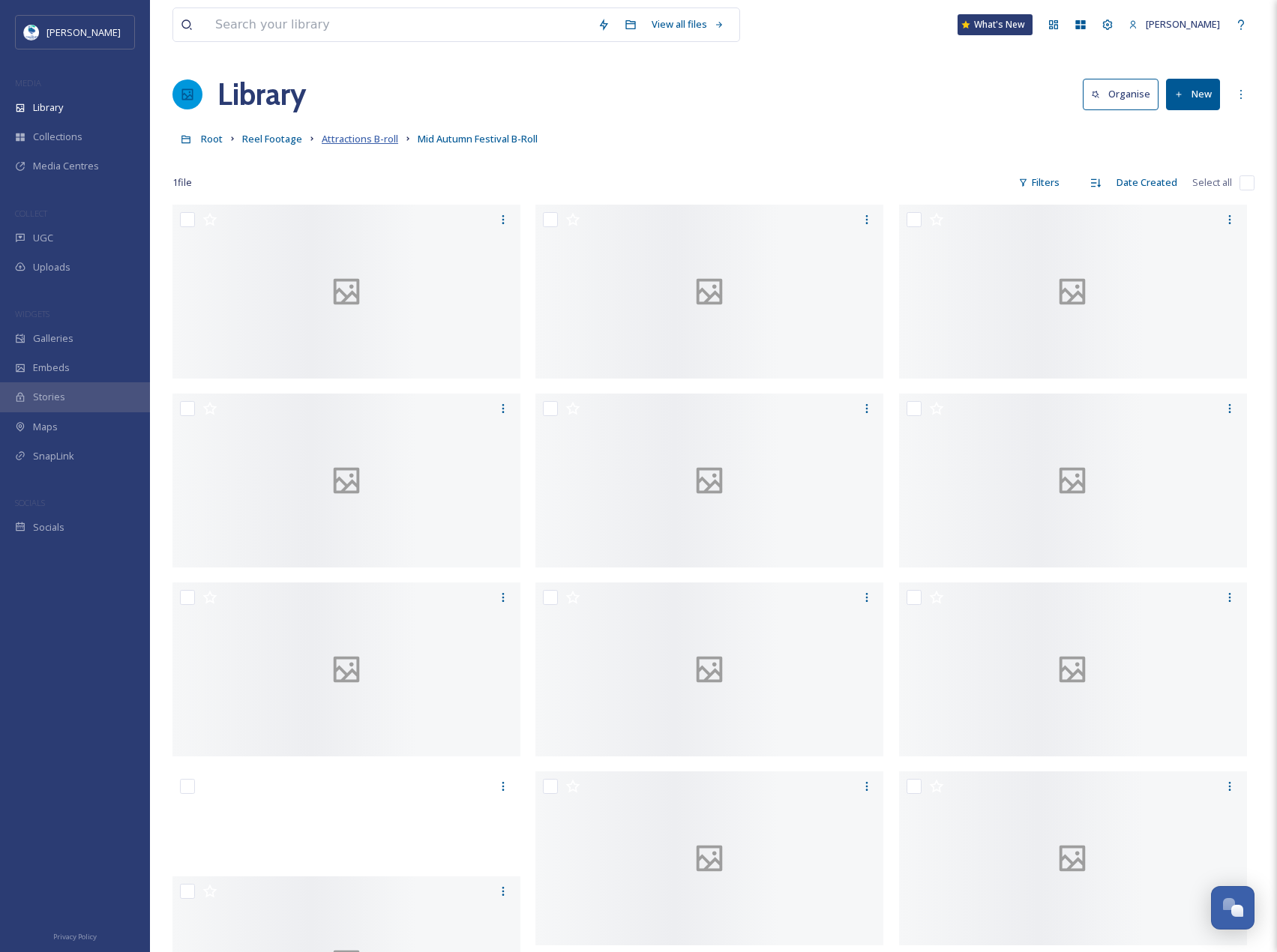
click at [364, 138] on span "Attractions B-roll" at bounding box center [360, 138] width 77 height 14
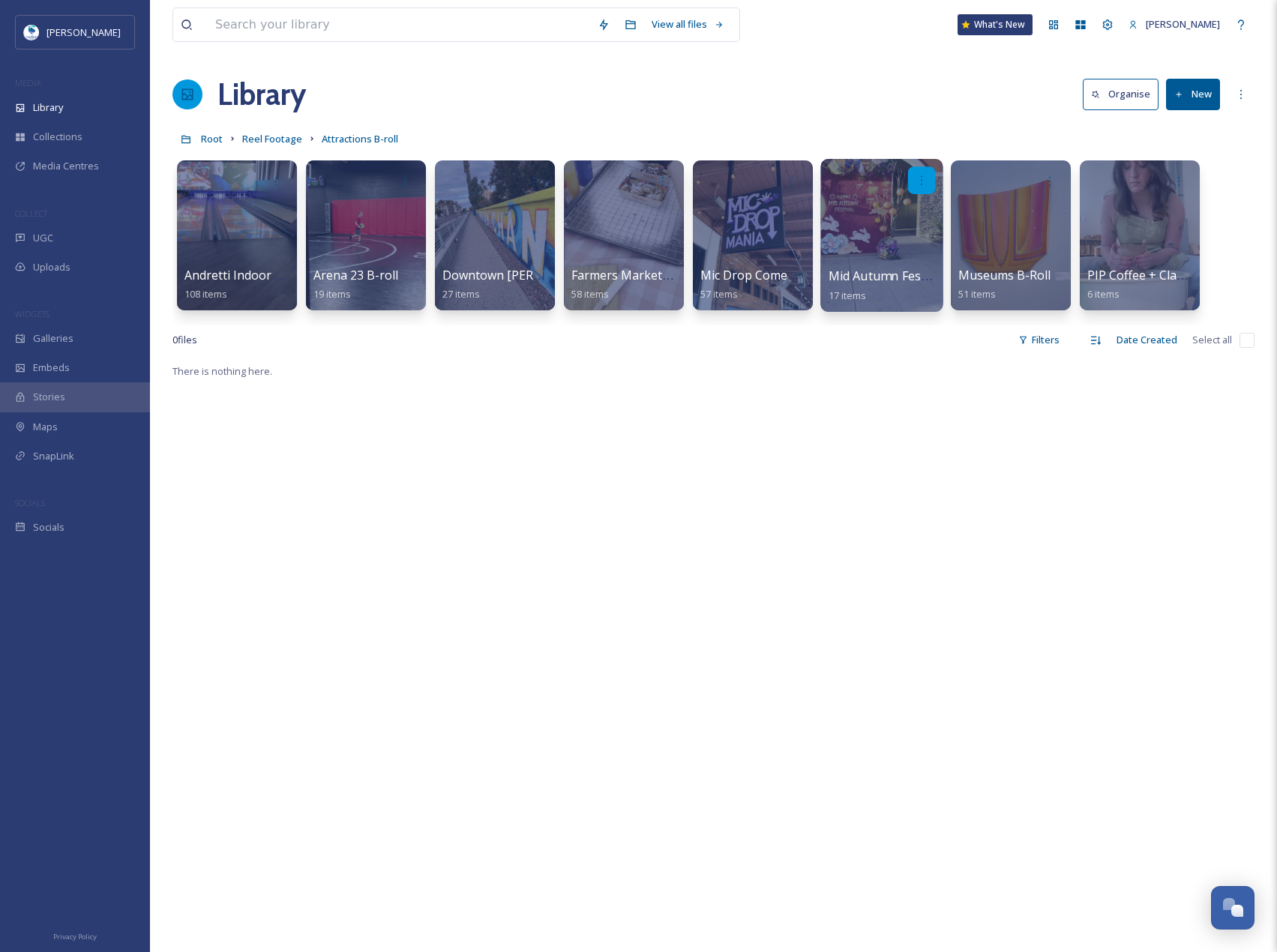
click at [927, 173] on div at bounding box center [922, 181] width 28 height 28
click at [910, 217] on span "Edit / Share" at bounding box center [885, 214] width 53 height 15
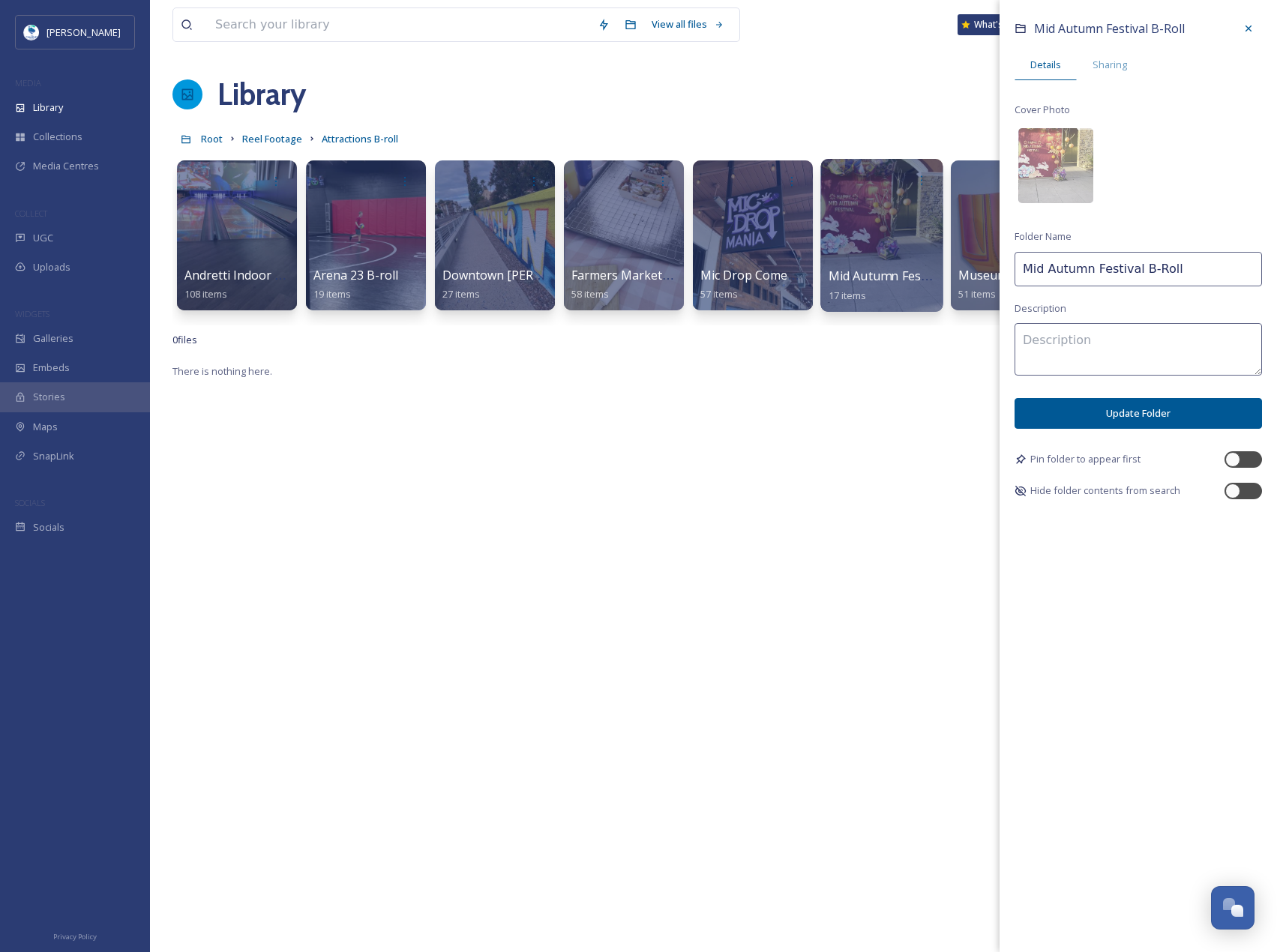
drag, startPoint x: 1023, startPoint y: 263, endPoint x: 1128, endPoint y: 263, distance: 105.0
click at [1128, 263] on input "Mid Autumn Festival B-Roll" at bounding box center [1139, 268] width 247 height 34
paste input "[US_STATE] Moon Festival"
type input "[US_STATE] Moon Festival B-Roll"
click at [1161, 406] on button "Update Folder" at bounding box center [1139, 413] width 247 height 30
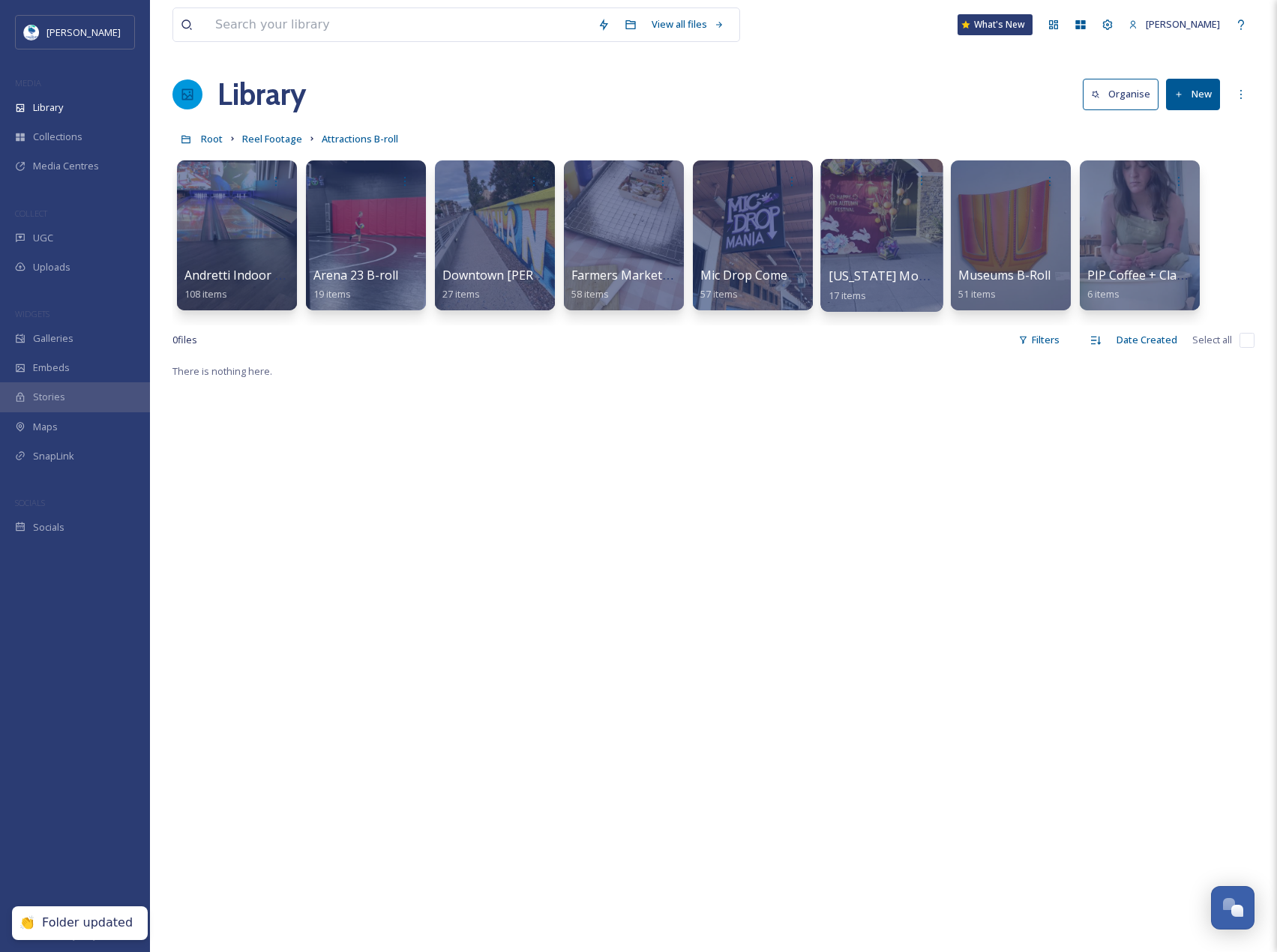
click at [264, 124] on div "Root Reel Footage Attractions B-roll" at bounding box center [714, 138] width 1082 height 29
click at [276, 139] on span "Reel Footage" at bounding box center [272, 138] width 60 height 14
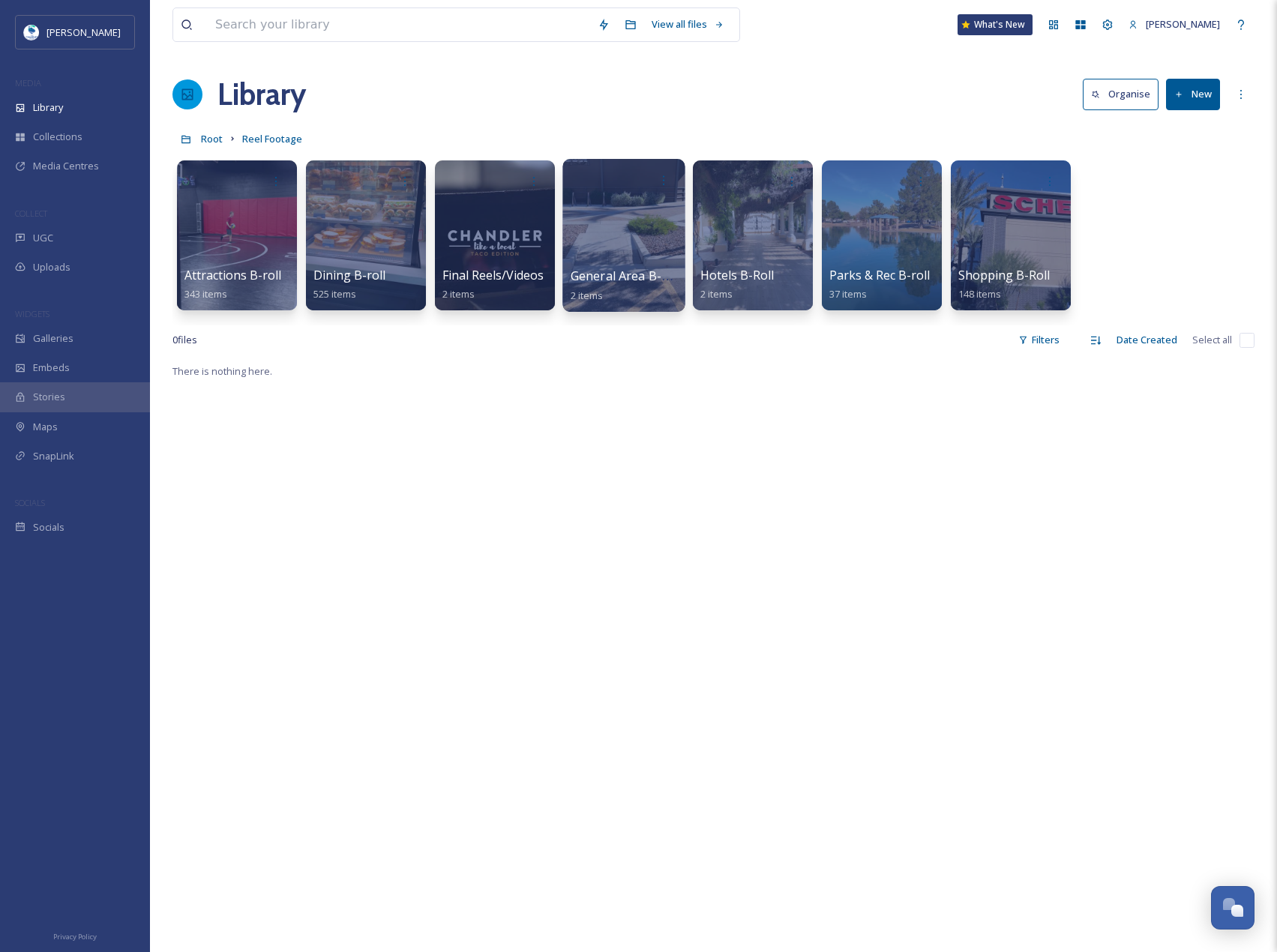
click at [656, 264] on div at bounding box center [623, 235] width 123 height 153
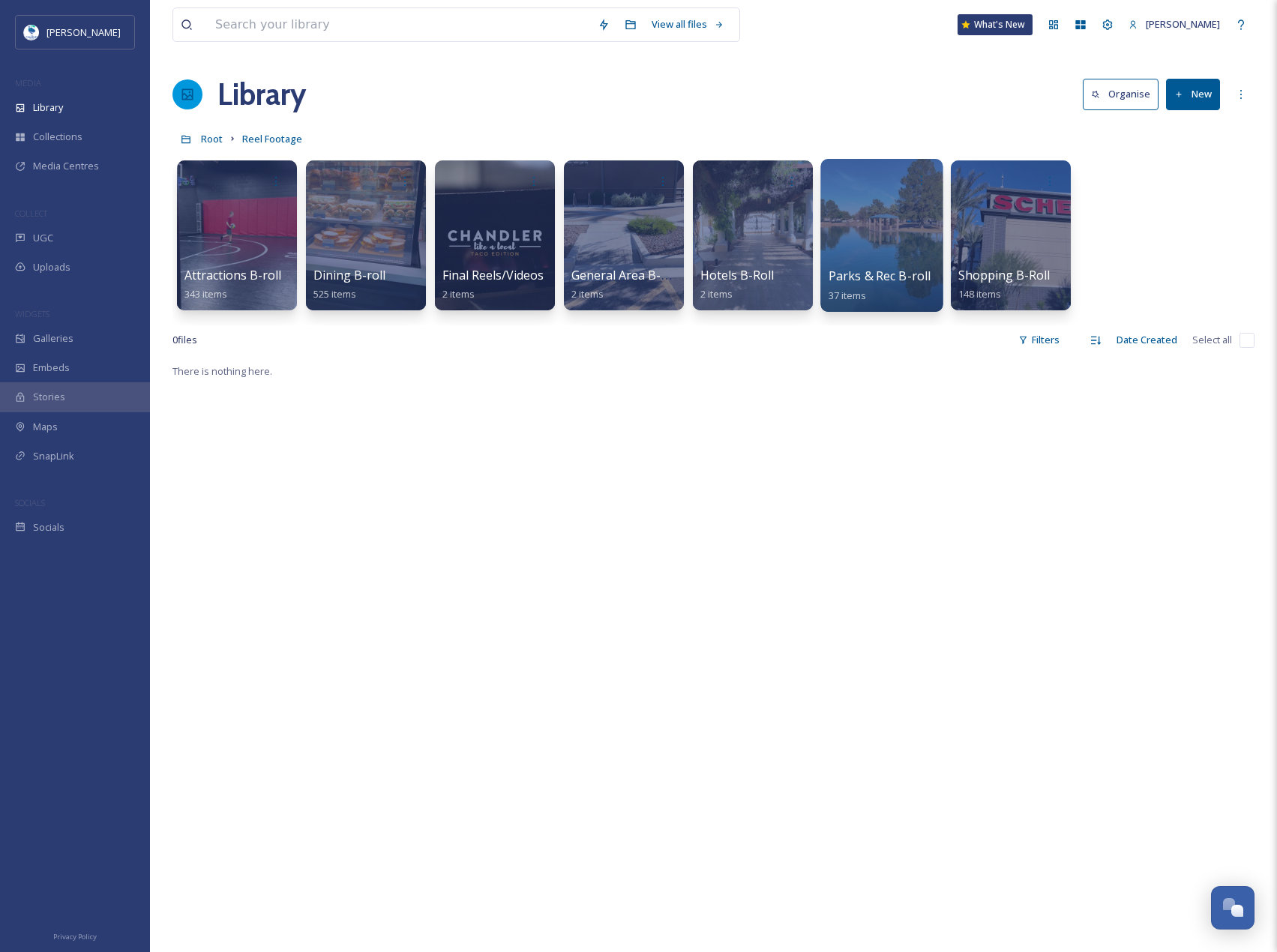
click at [859, 218] on div at bounding box center [881, 235] width 123 height 153
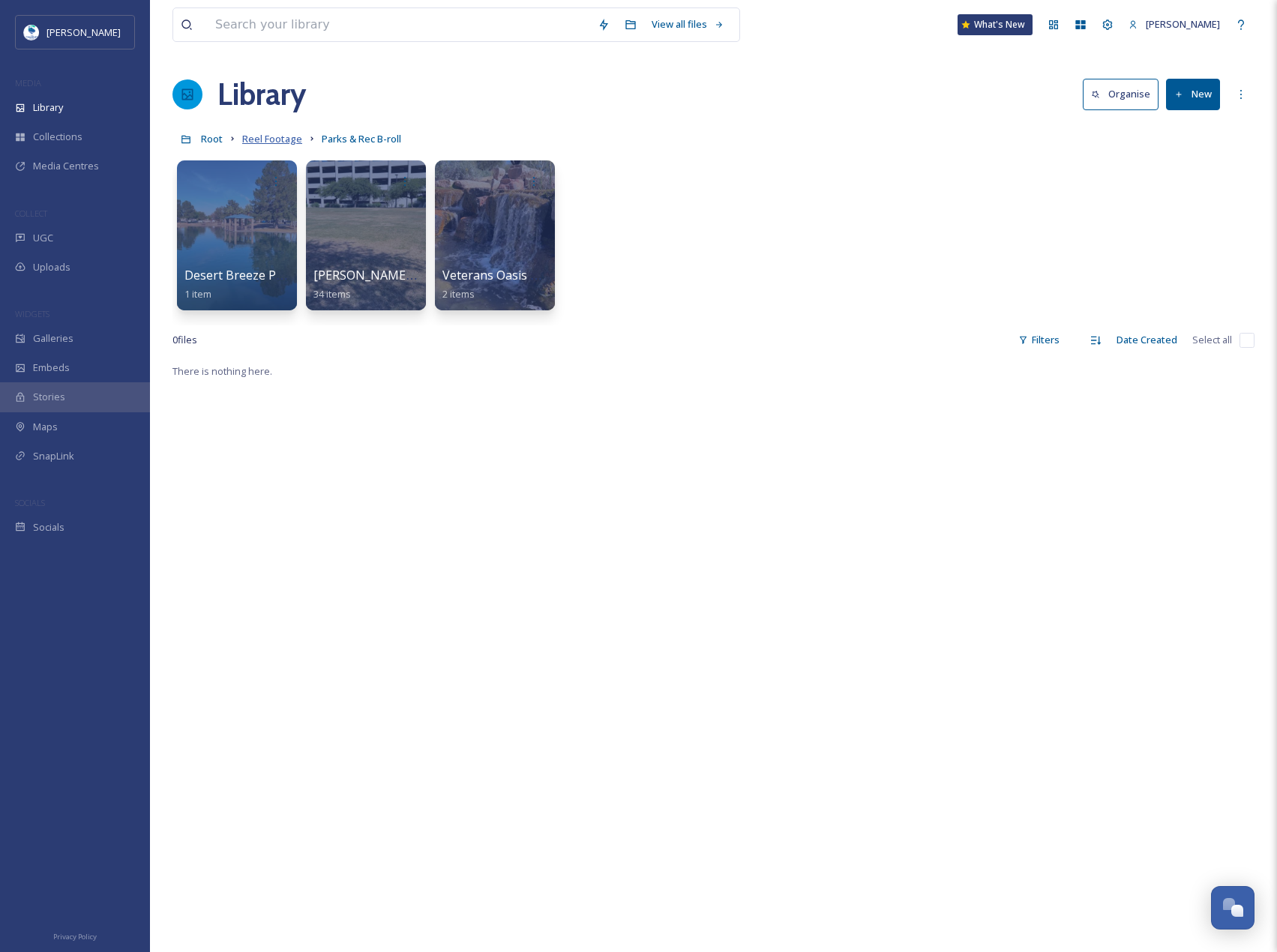
click at [259, 135] on span "Reel Footage" at bounding box center [272, 138] width 60 height 14
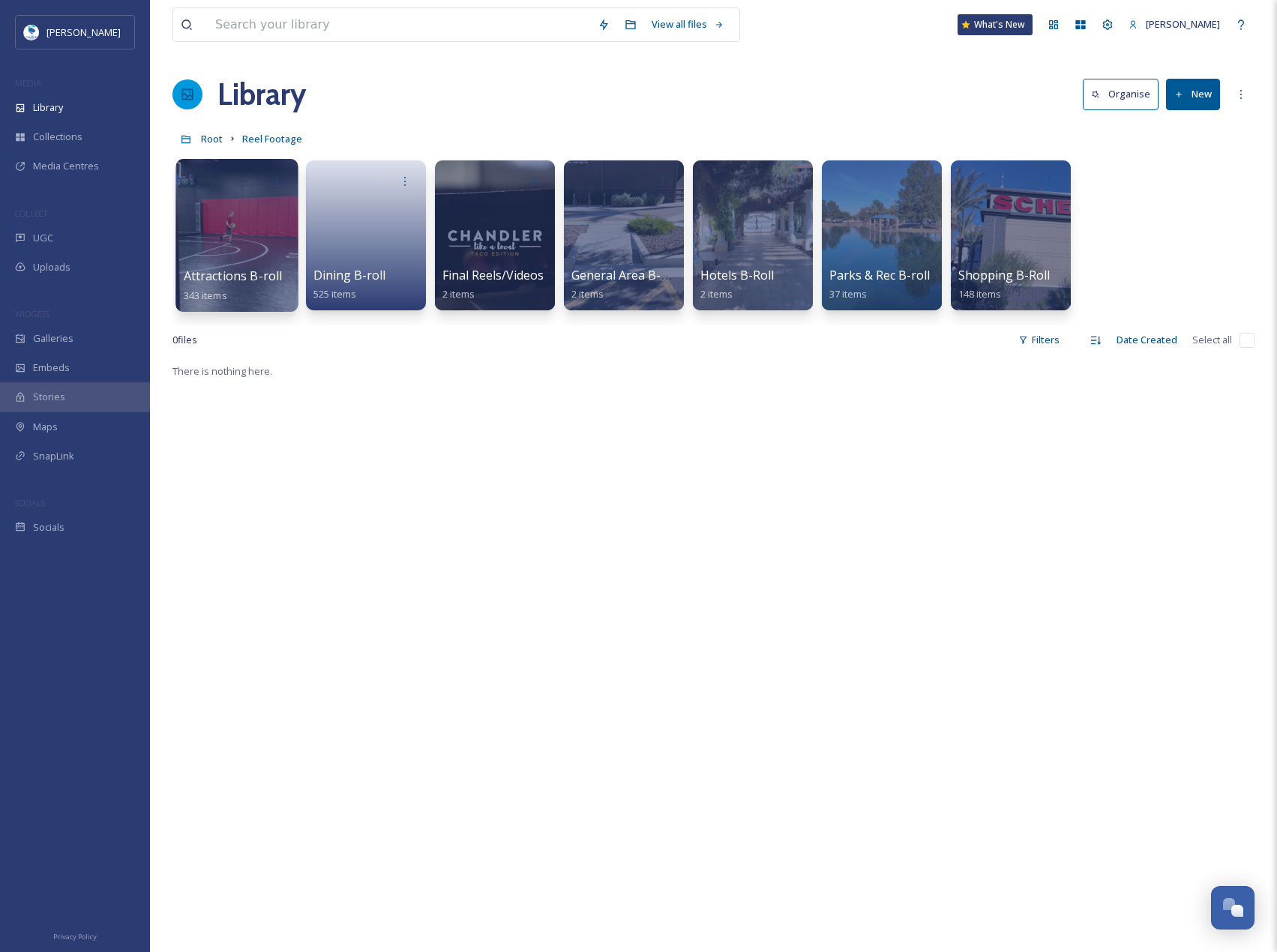
click at [251, 251] on div at bounding box center [236, 235] width 123 height 153
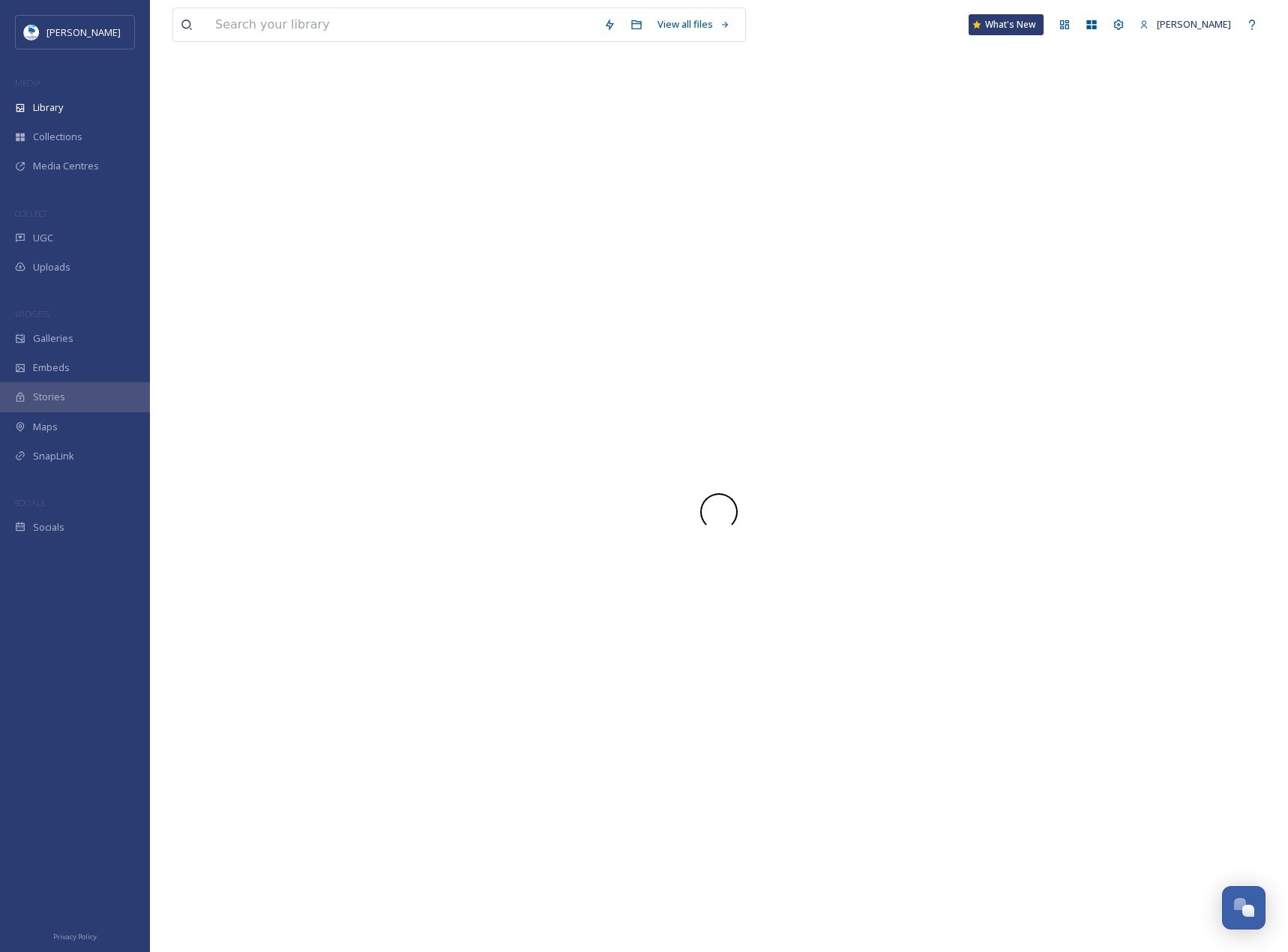
click at [251, 251] on div at bounding box center [719, 511] width 1093 height 880
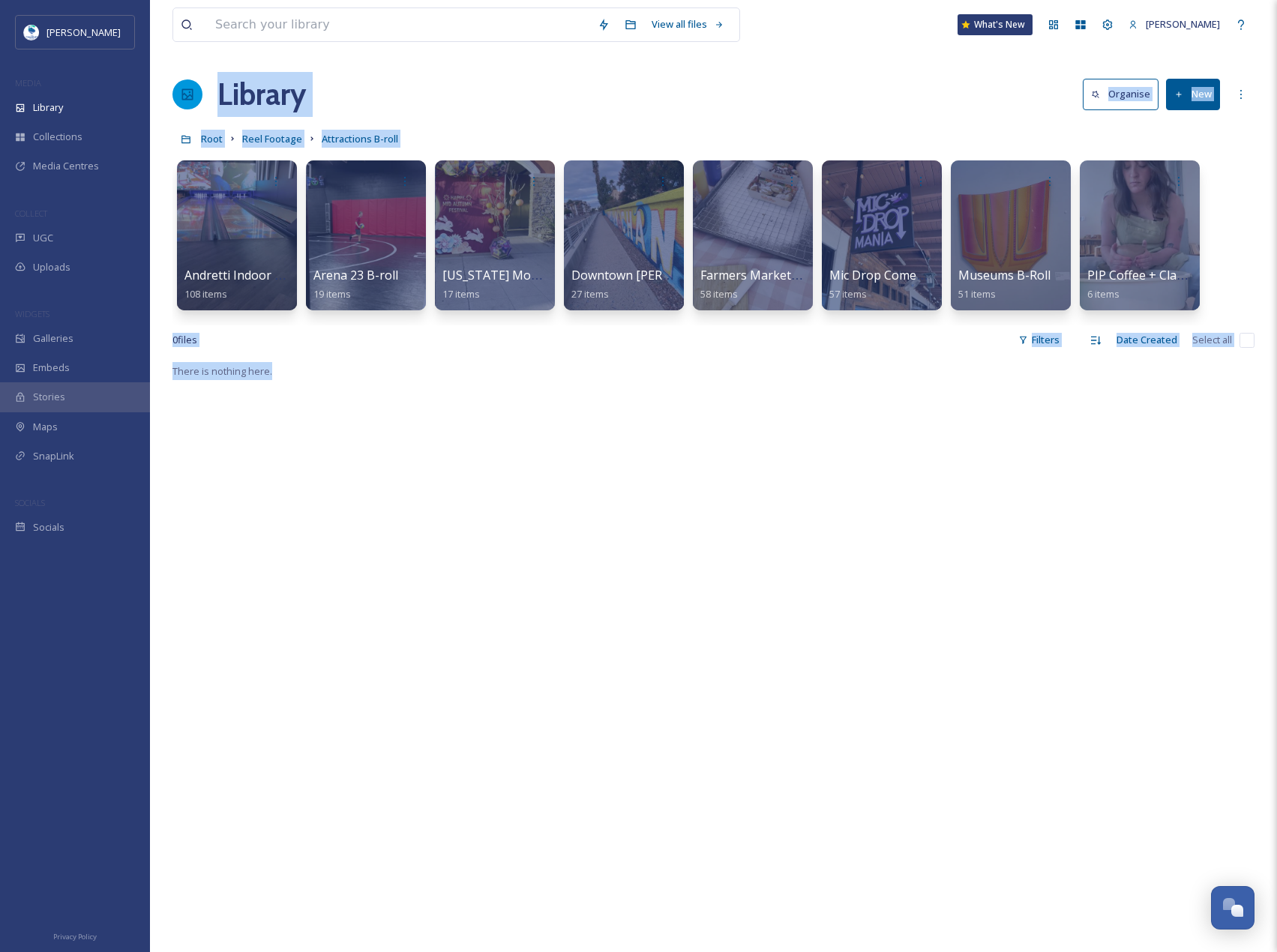
click at [1172, 84] on button "New" at bounding box center [1193, 93] width 54 height 30
click at [1165, 124] on span "File Upload" at bounding box center [1187, 129] width 50 height 14
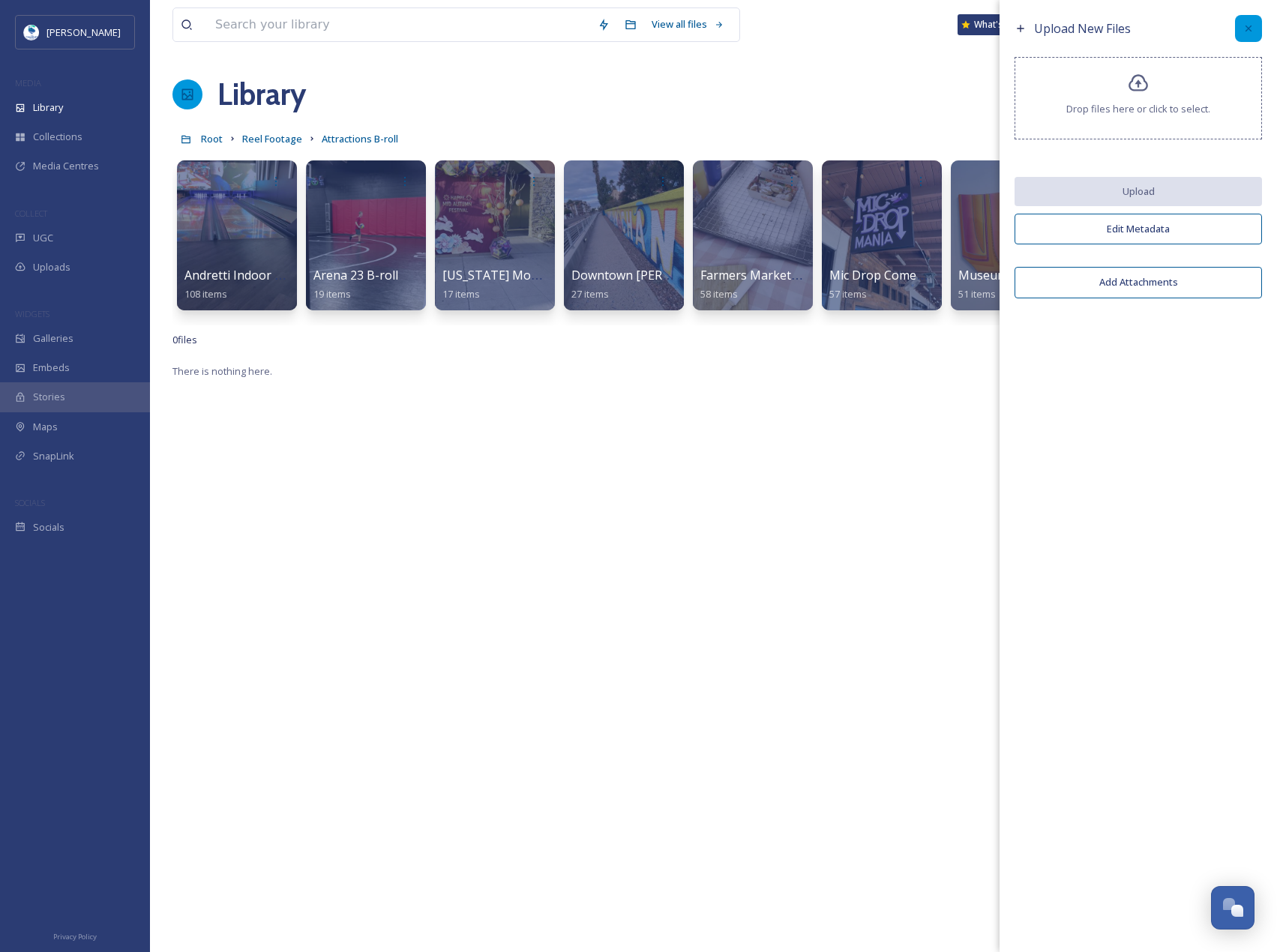
click at [1256, 26] on div at bounding box center [1248, 28] width 27 height 27
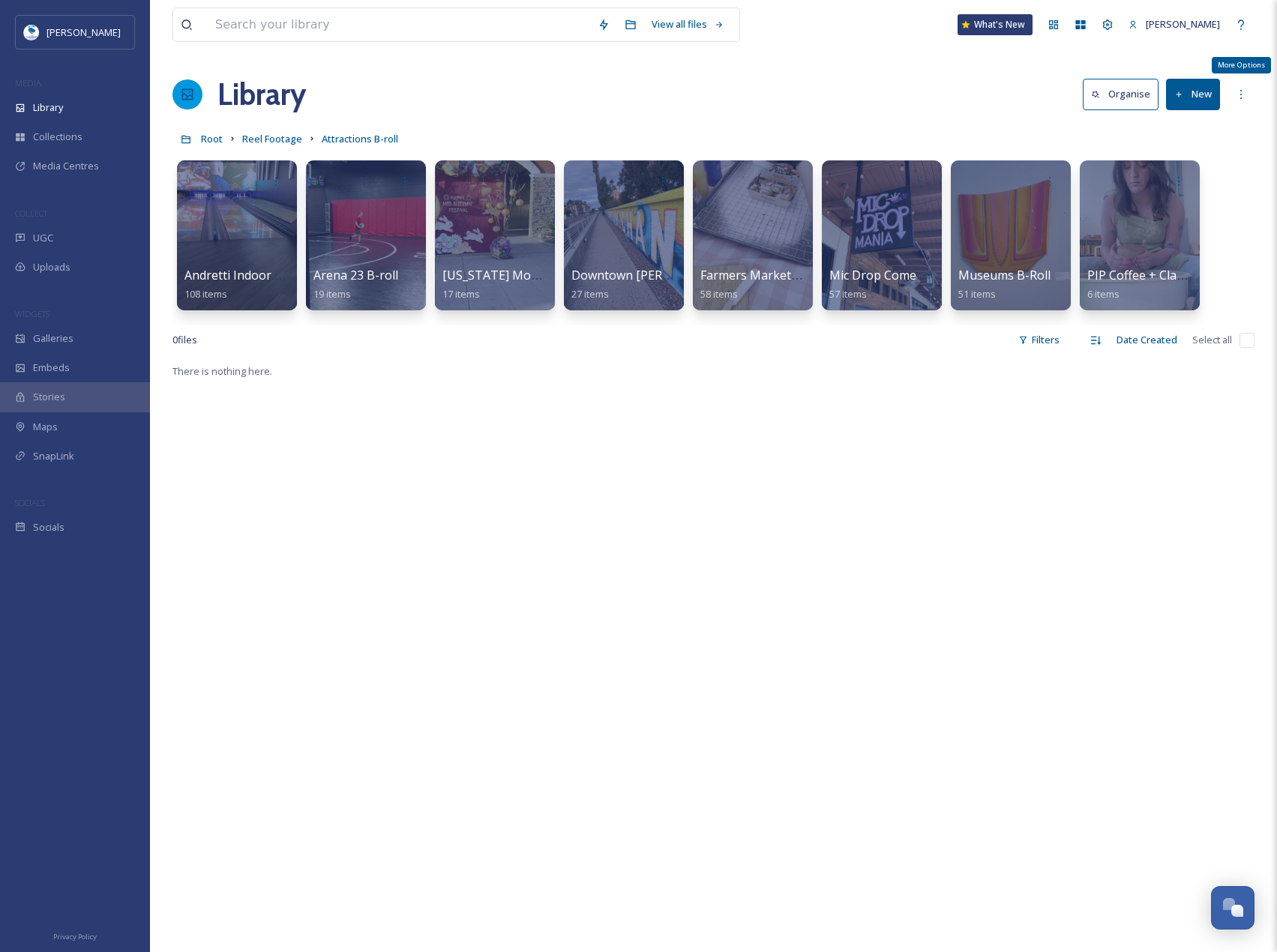
click at [1202, 98] on button "New" at bounding box center [1193, 93] width 54 height 30
click at [1198, 175] on div "Folder" at bounding box center [1177, 188] width 85 height 29
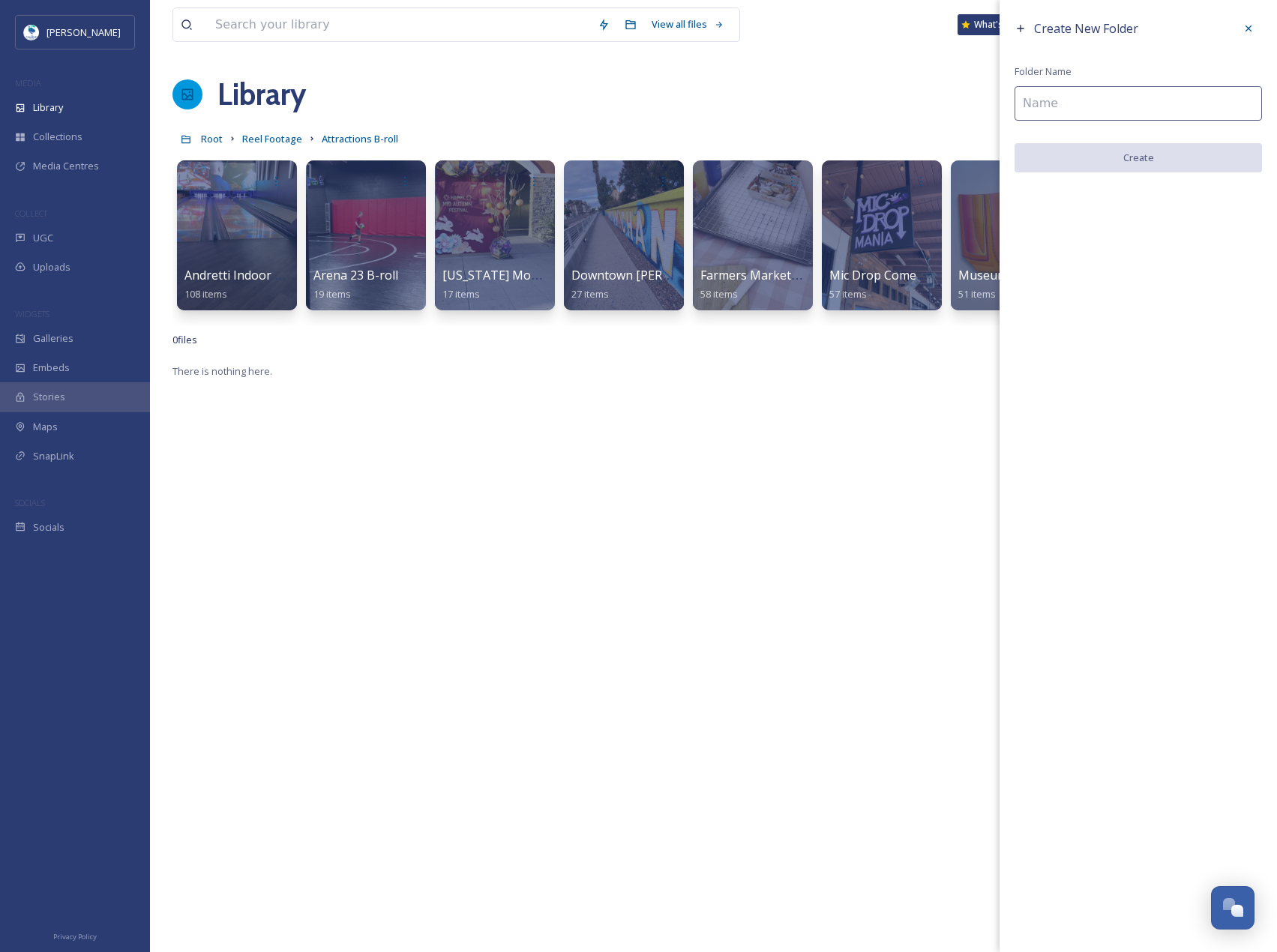
click at [1029, 89] on input at bounding box center [1139, 103] width 247 height 34
type input "Festival B-Roll"
click at [1141, 148] on button "Create" at bounding box center [1139, 158] width 247 height 30
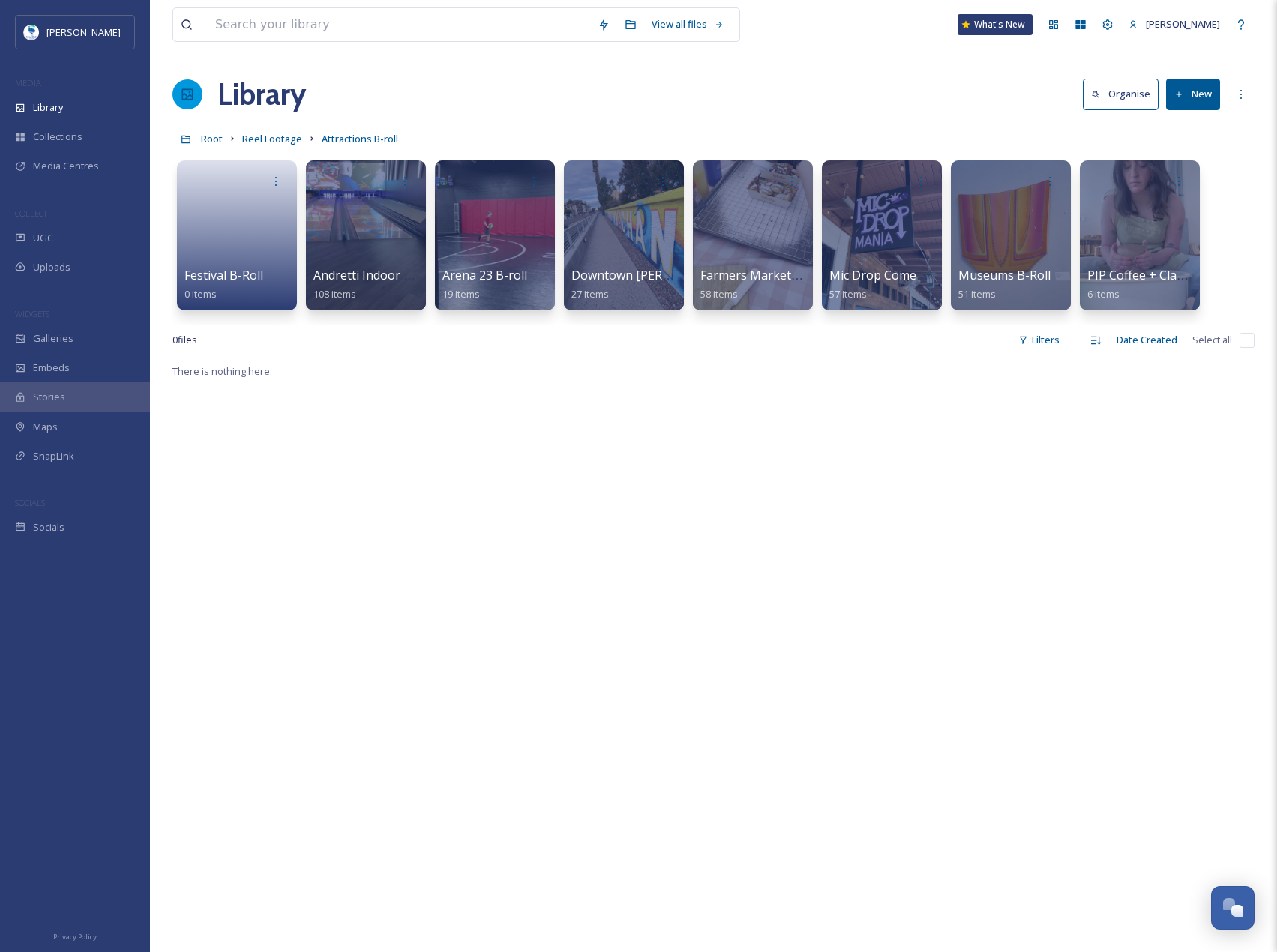
click at [704, 132] on div "Root Reel Footage Attractions B-roll" at bounding box center [714, 138] width 1082 height 29
